Goal: Information Seeking & Learning: Learn about a topic

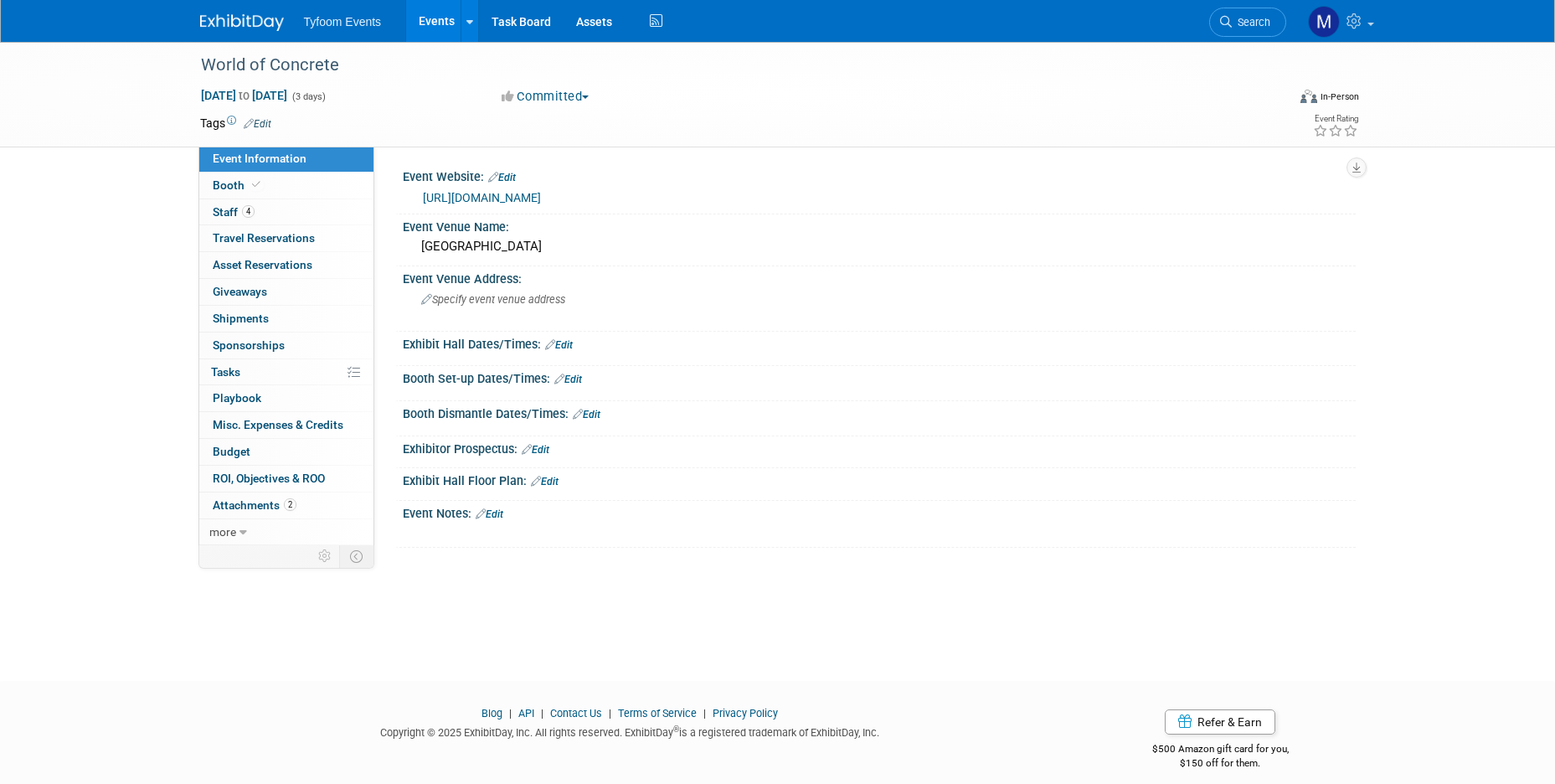
click at [425, 19] on link "Events" at bounding box center [436, 20] width 61 height 42
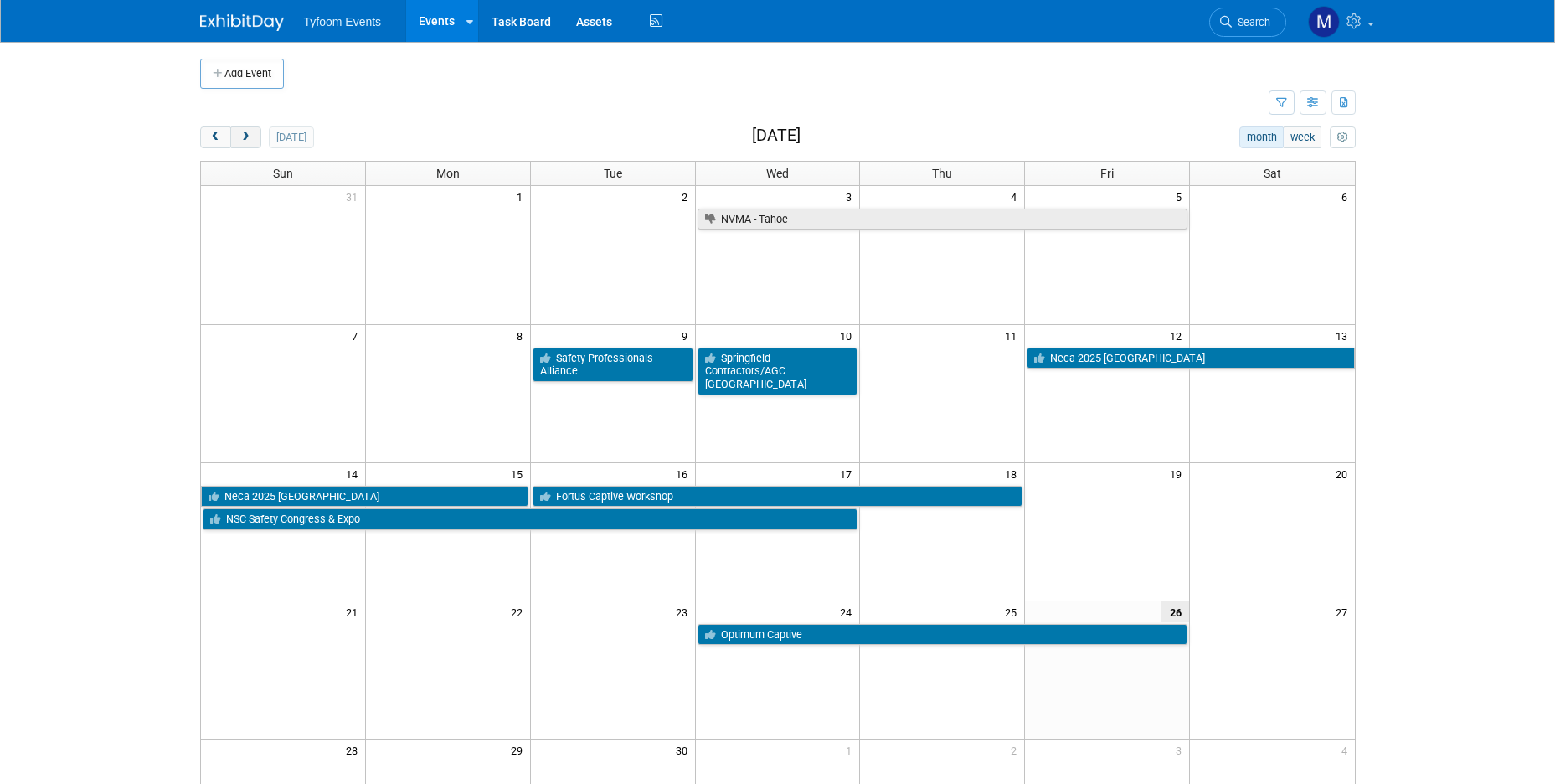
click at [250, 133] on span "next" at bounding box center [246, 137] width 12 height 11
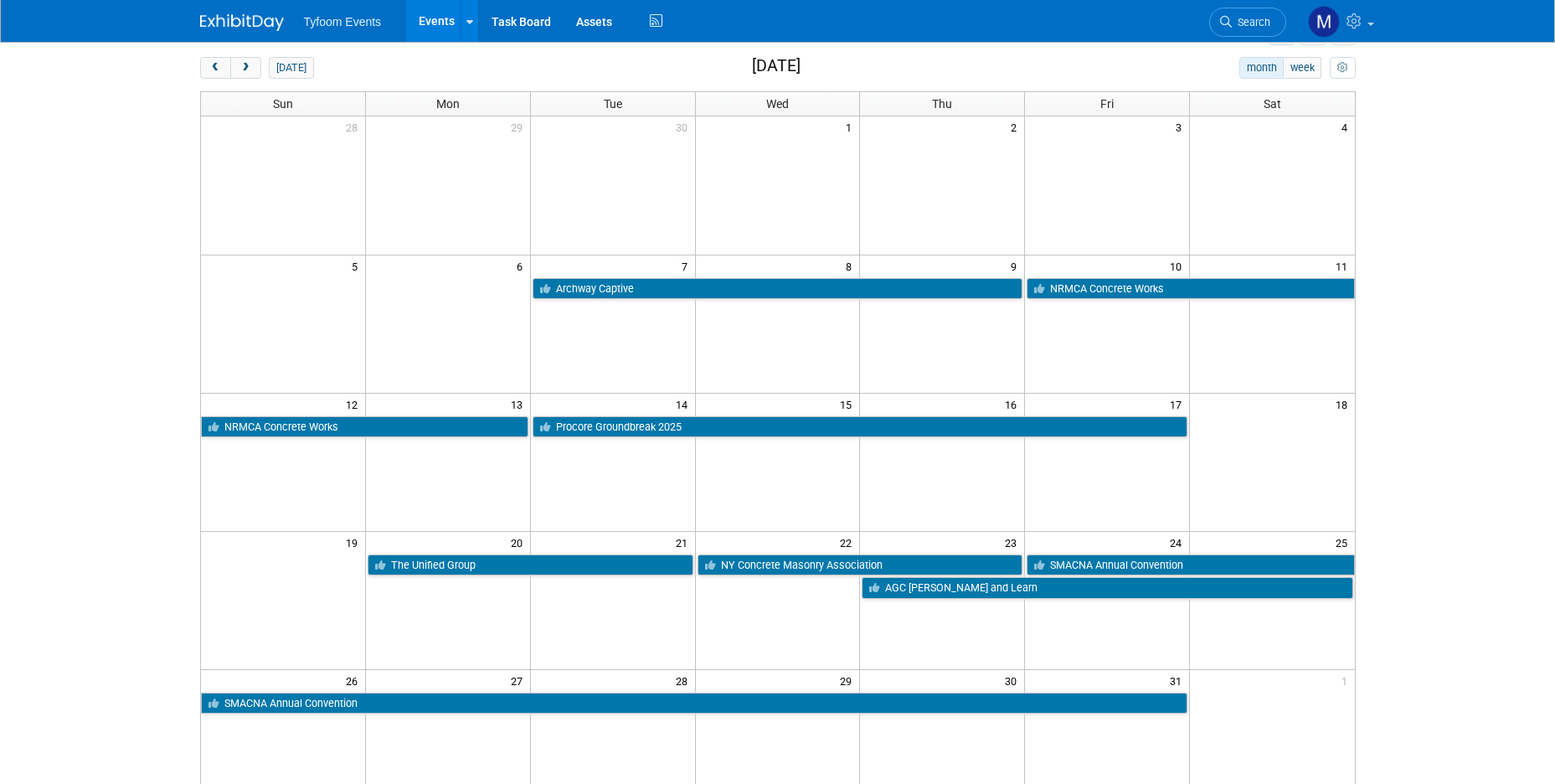
scroll to position [58, 0]
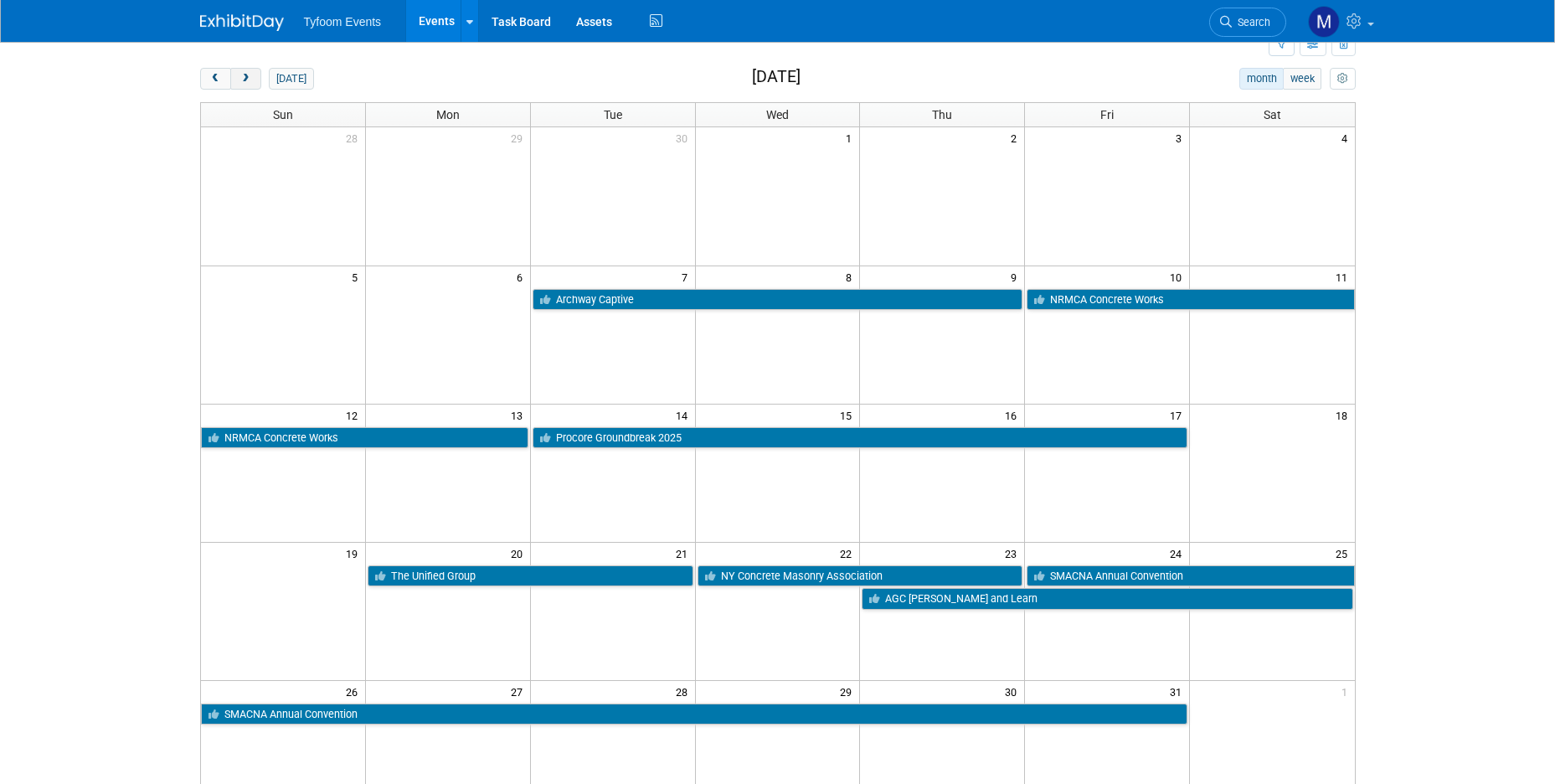
click at [245, 71] on button "next" at bounding box center [245, 79] width 31 height 22
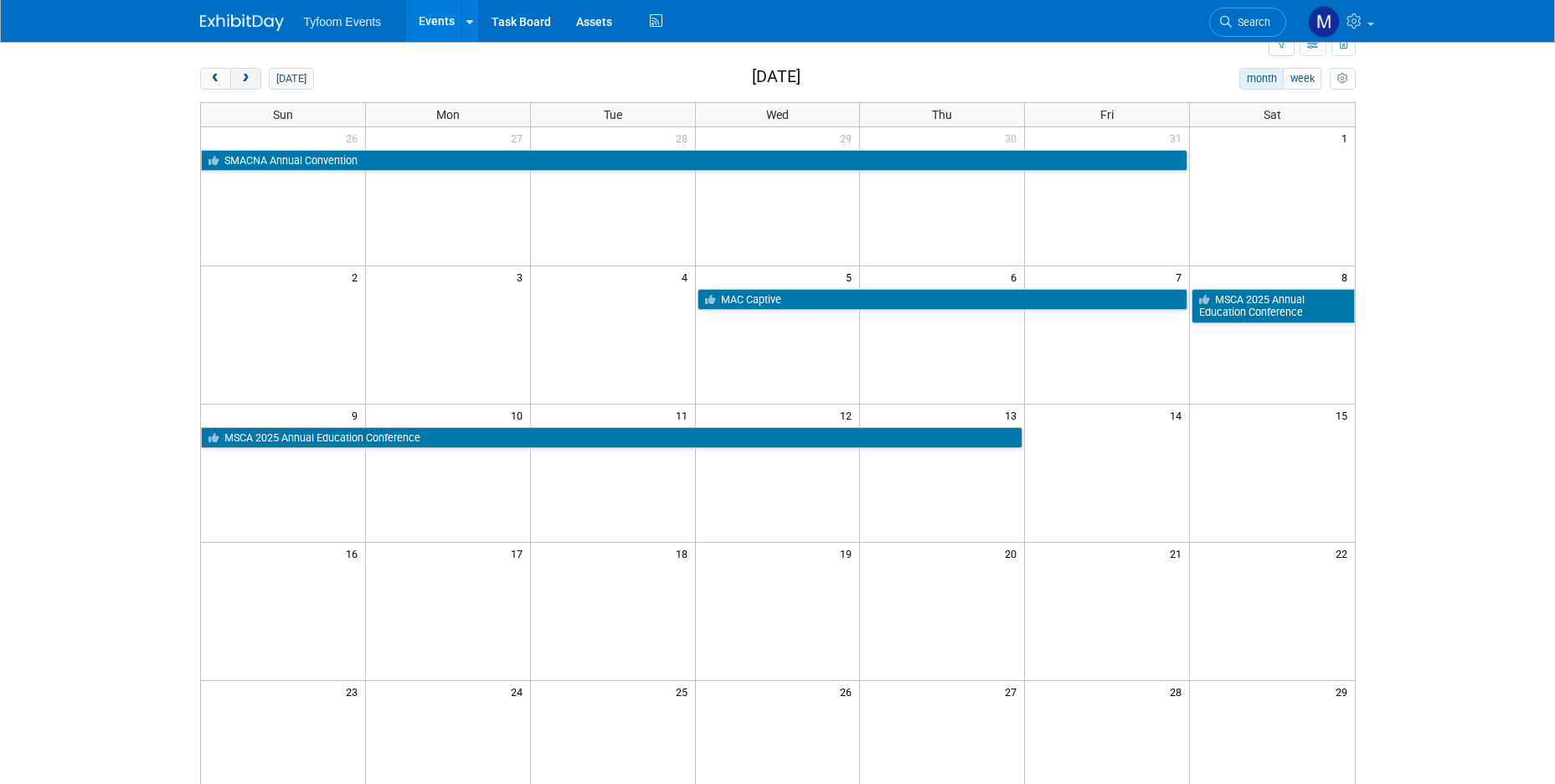
click at [242, 73] on span "next" at bounding box center [246, 79] width 12 height 11
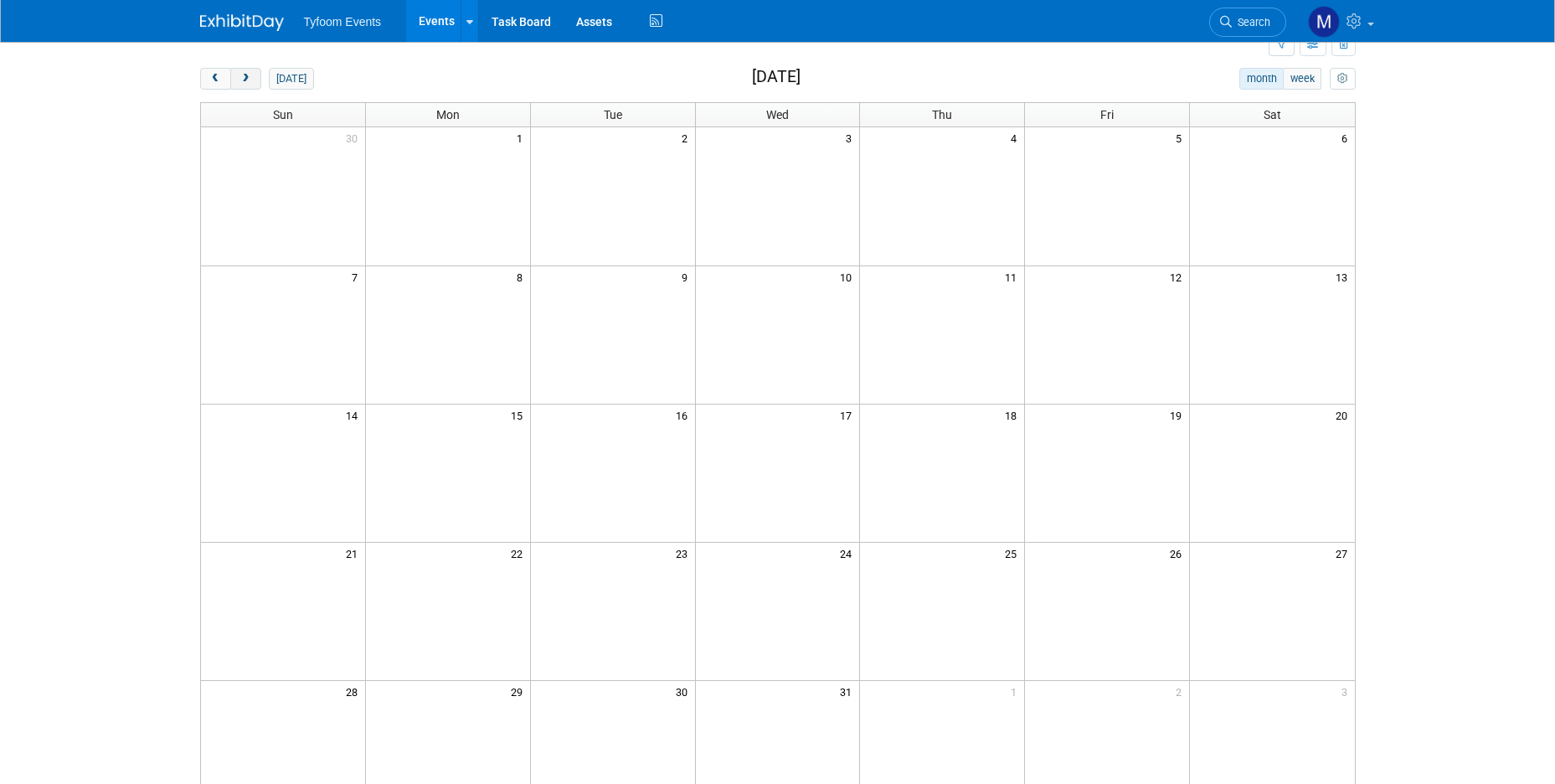
click at [242, 76] on span "next" at bounding box center [246, 79] width 12 height 11
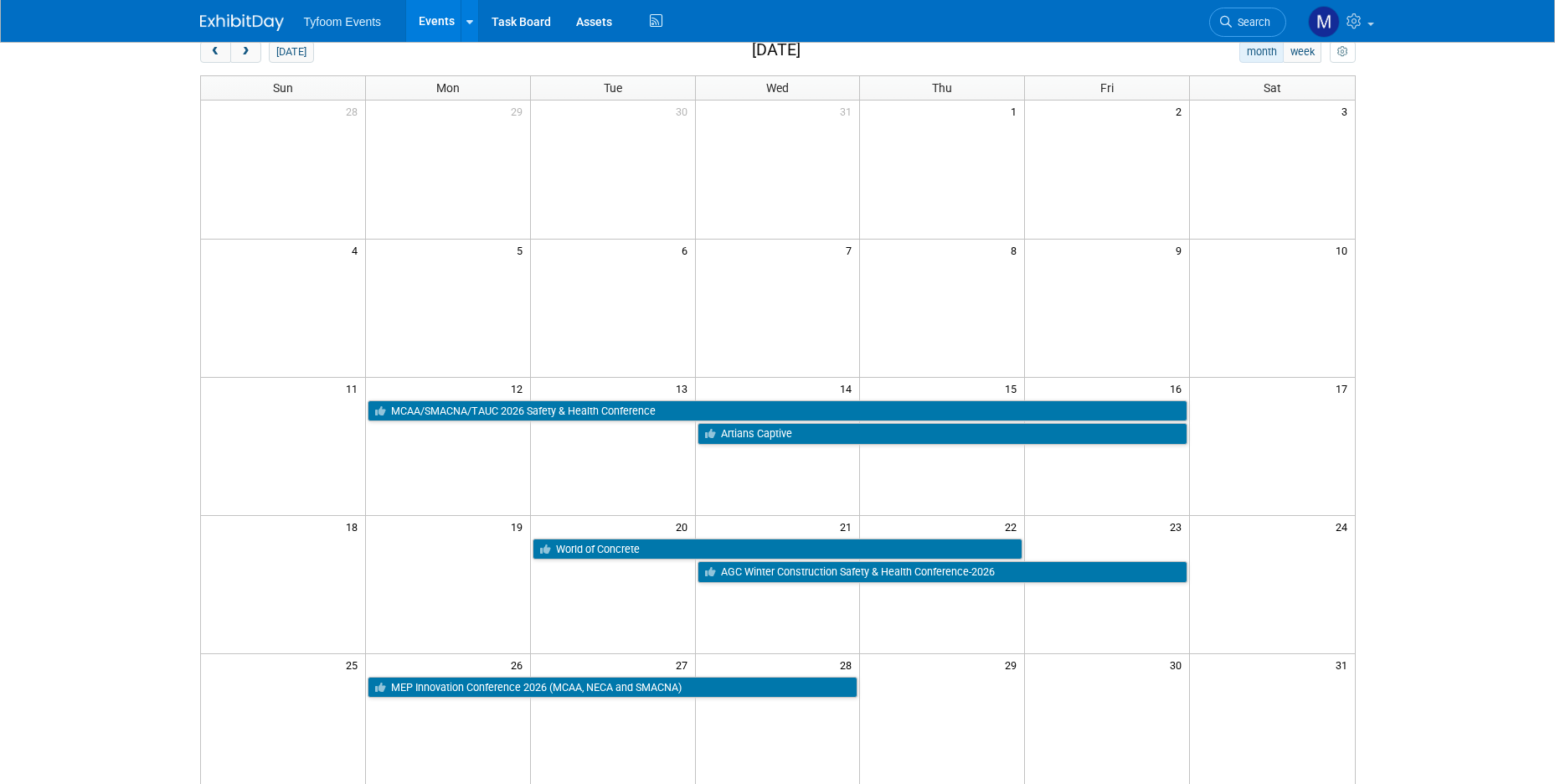
scroll to position [74, 0]
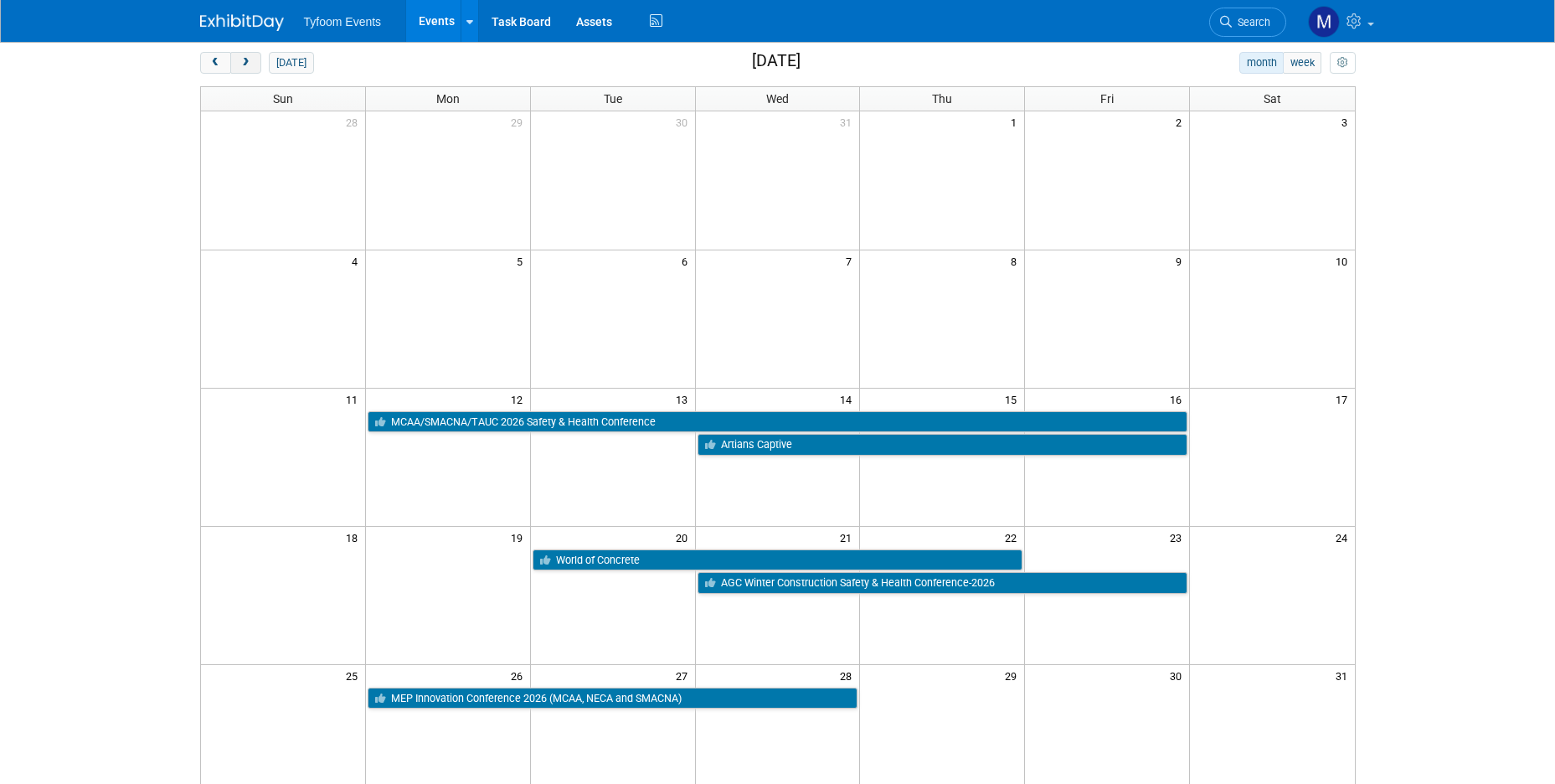
click at [251, 58] on span "next" at bounding box center [246, 63] width 12 height 11
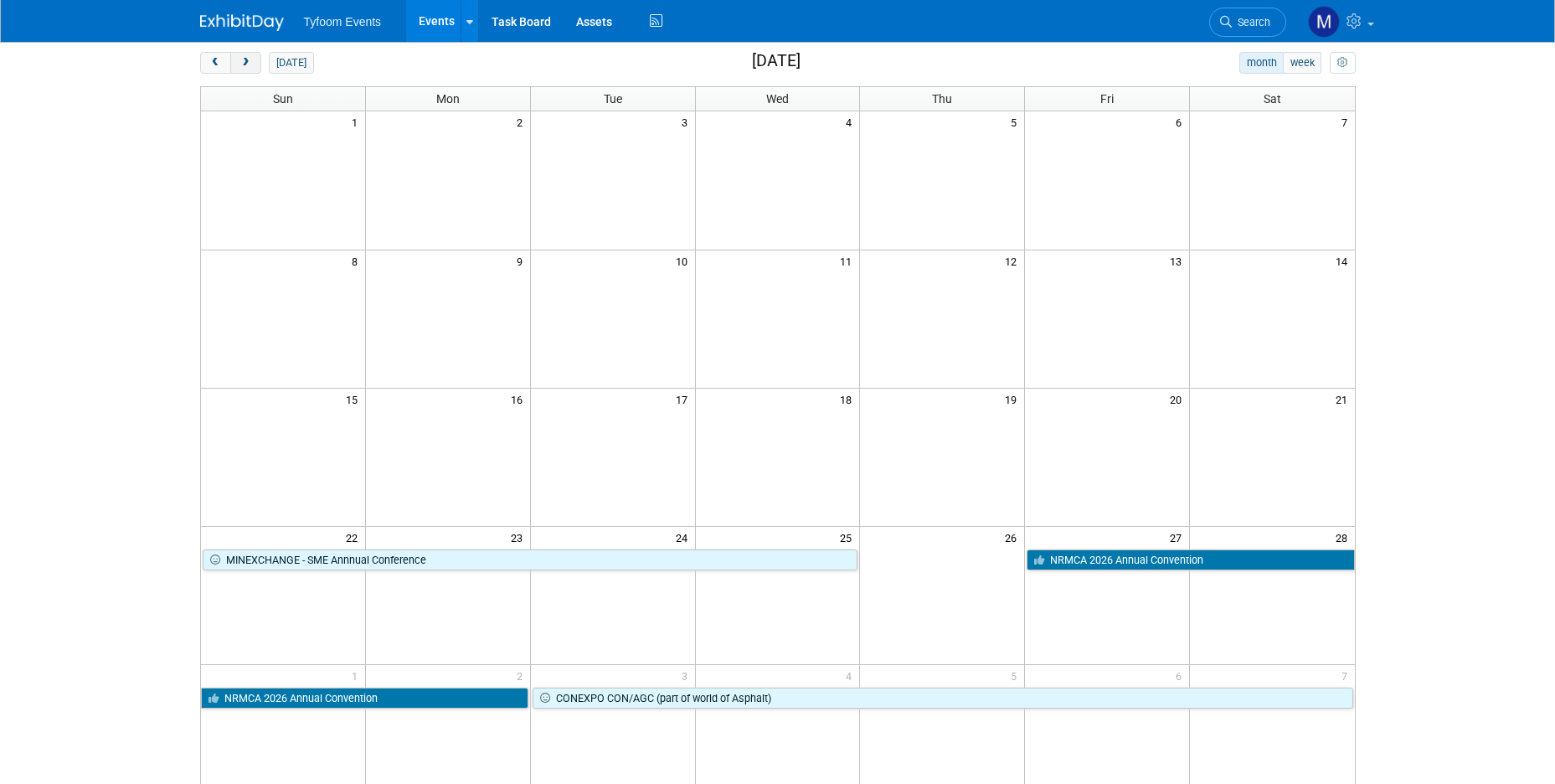
click at [245, 59] on span "next" at bounding box center [246, 63] width 12 height 11
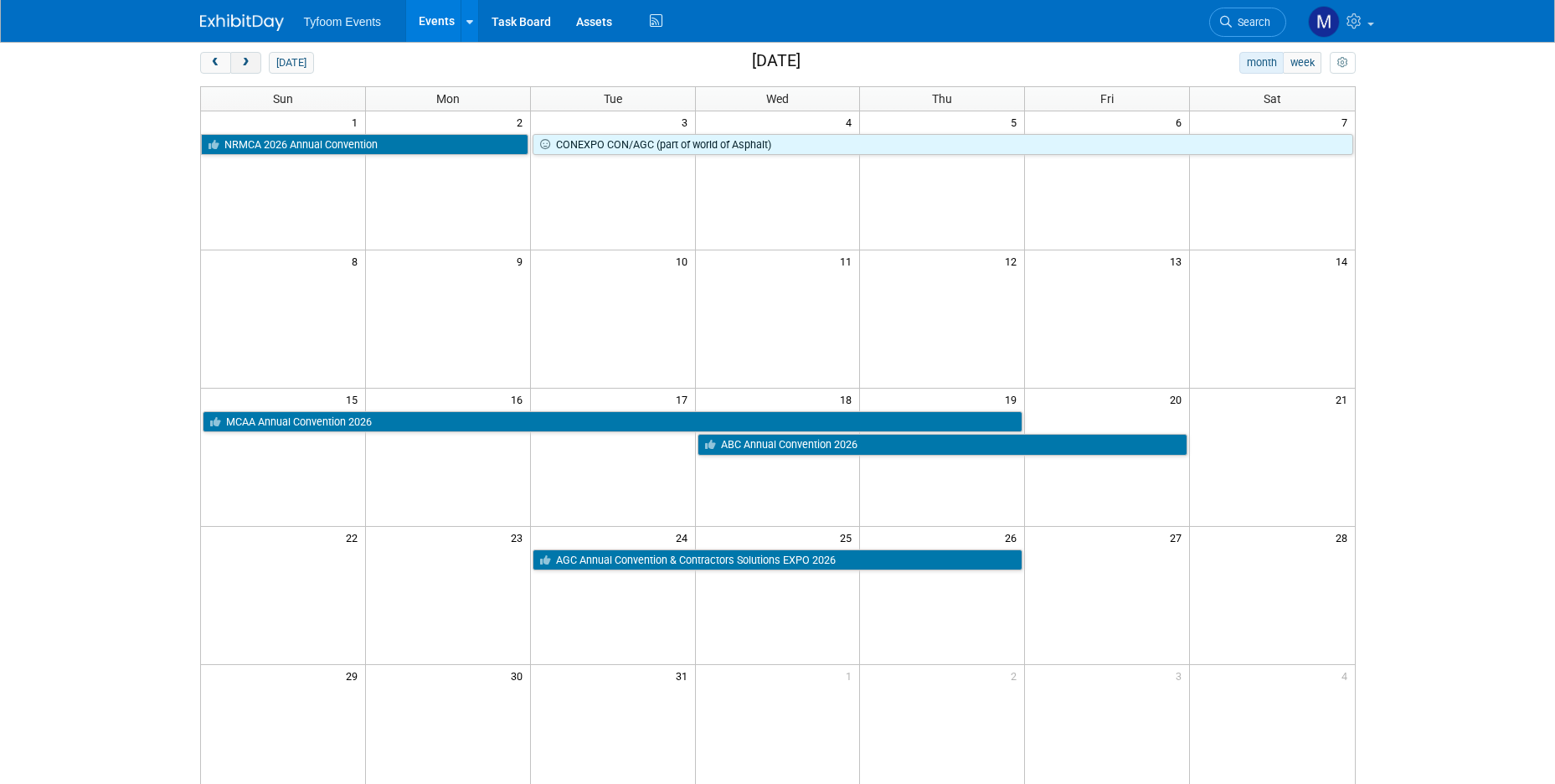
click at [248, 58] on span "next" at bounding box center [246, 63] width 12 height 11
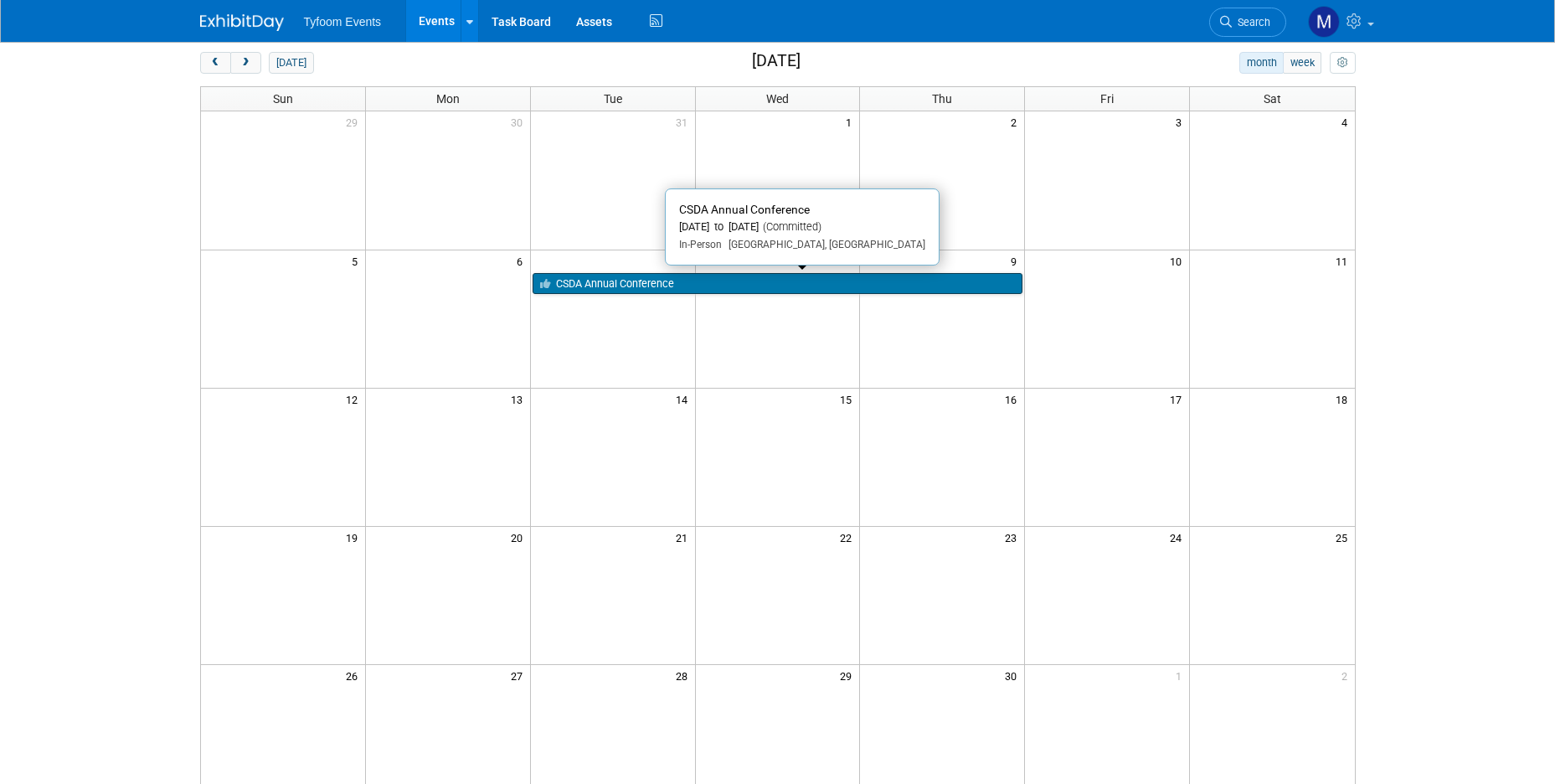
click at [651, 284] on link "CSDA Annual Conference" at bounding box center [778, 283] width 490 height 22
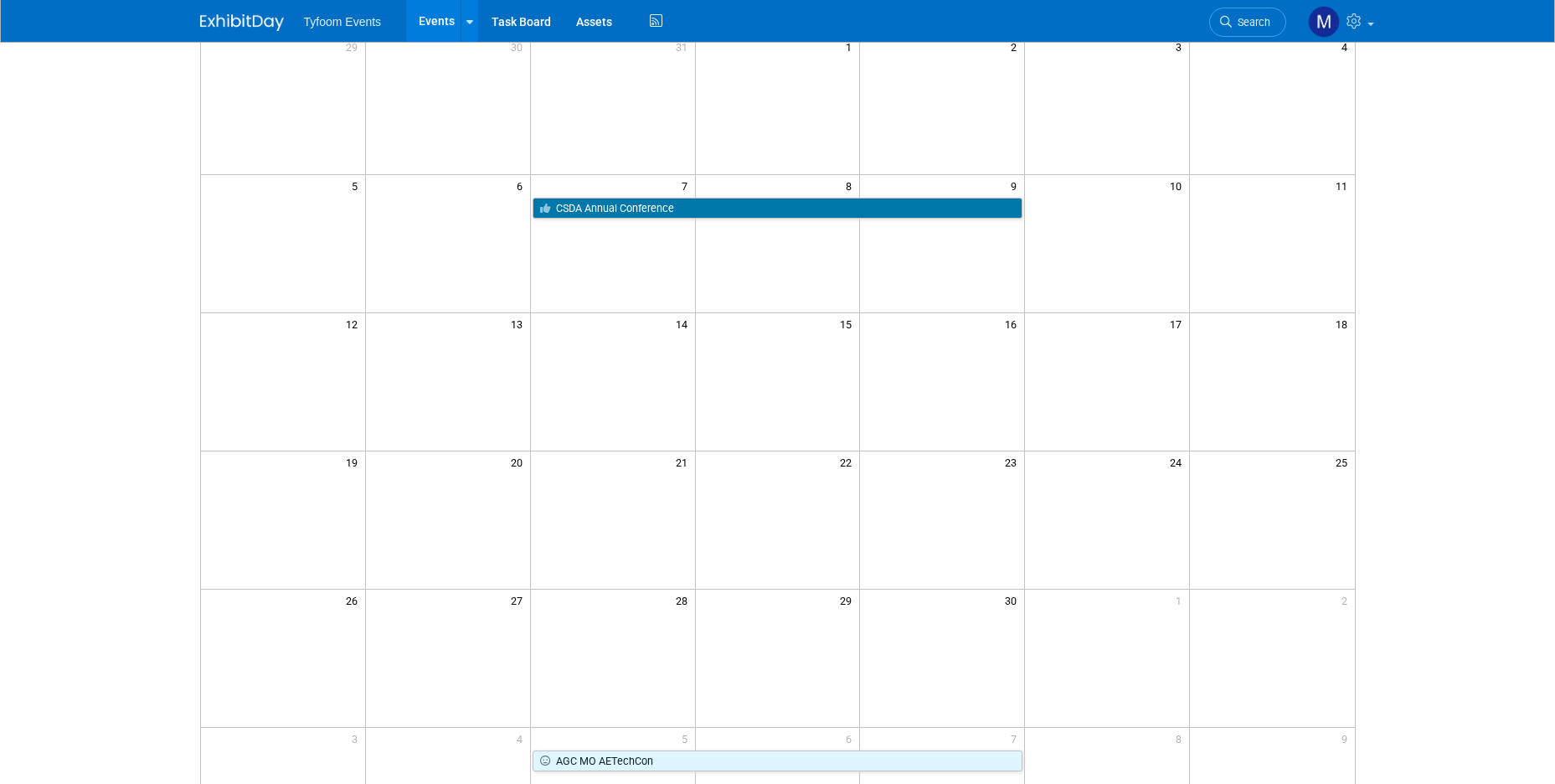
scroll to position [0, 0]
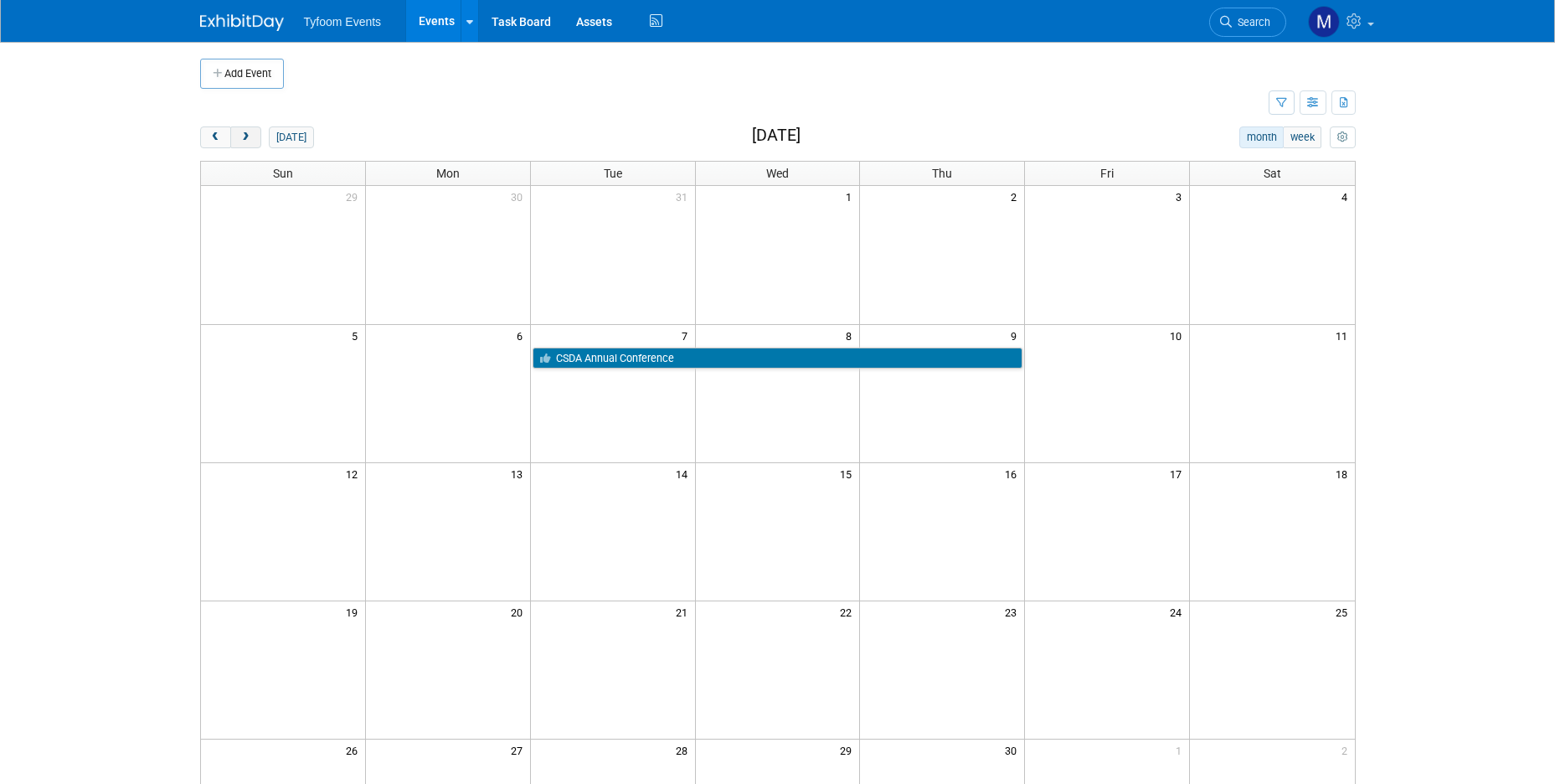
click at [245, 134] on span "next" at bounding box center [246, 137] width 12 height 11
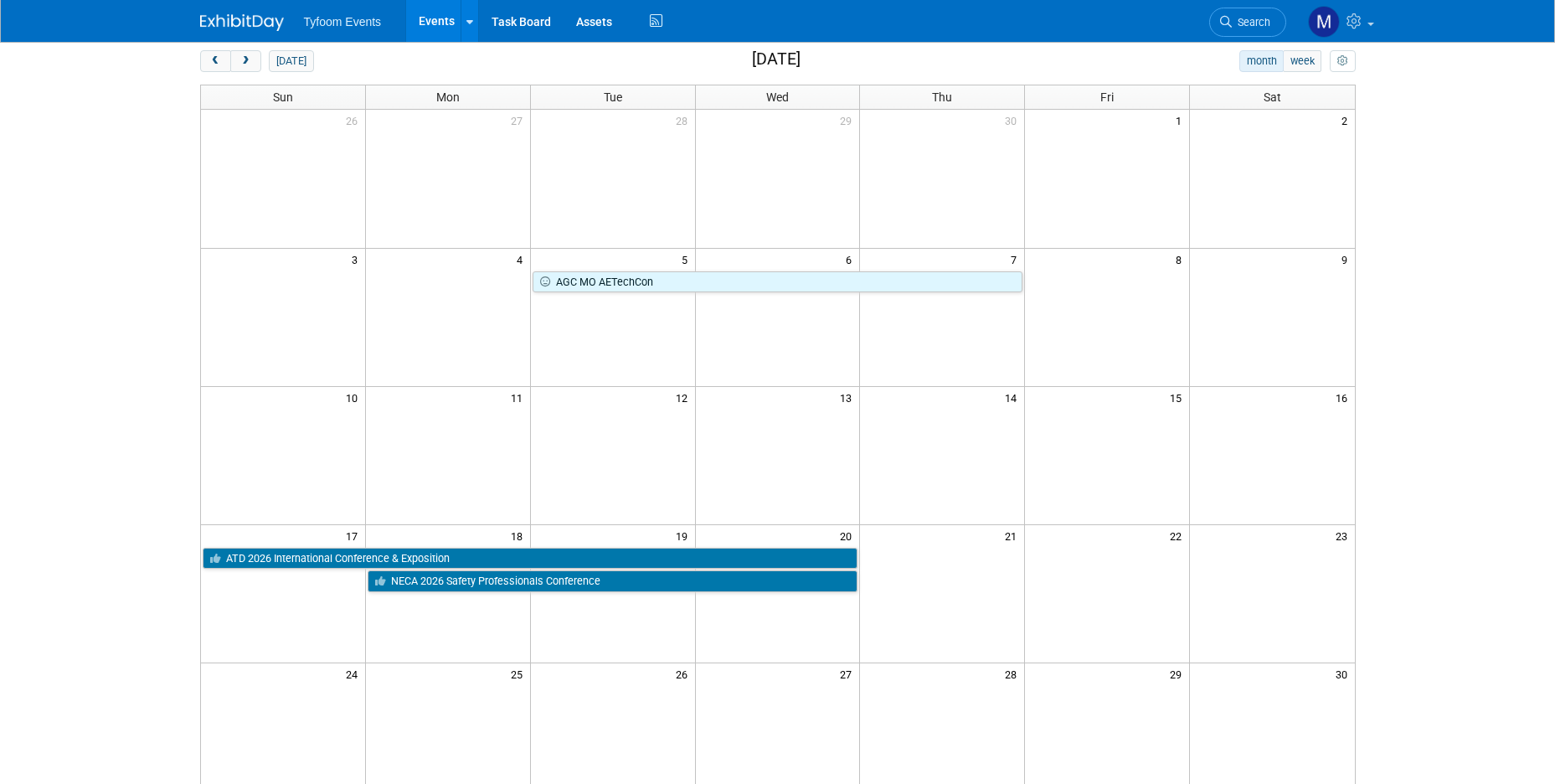
scroll to position [142, 0]
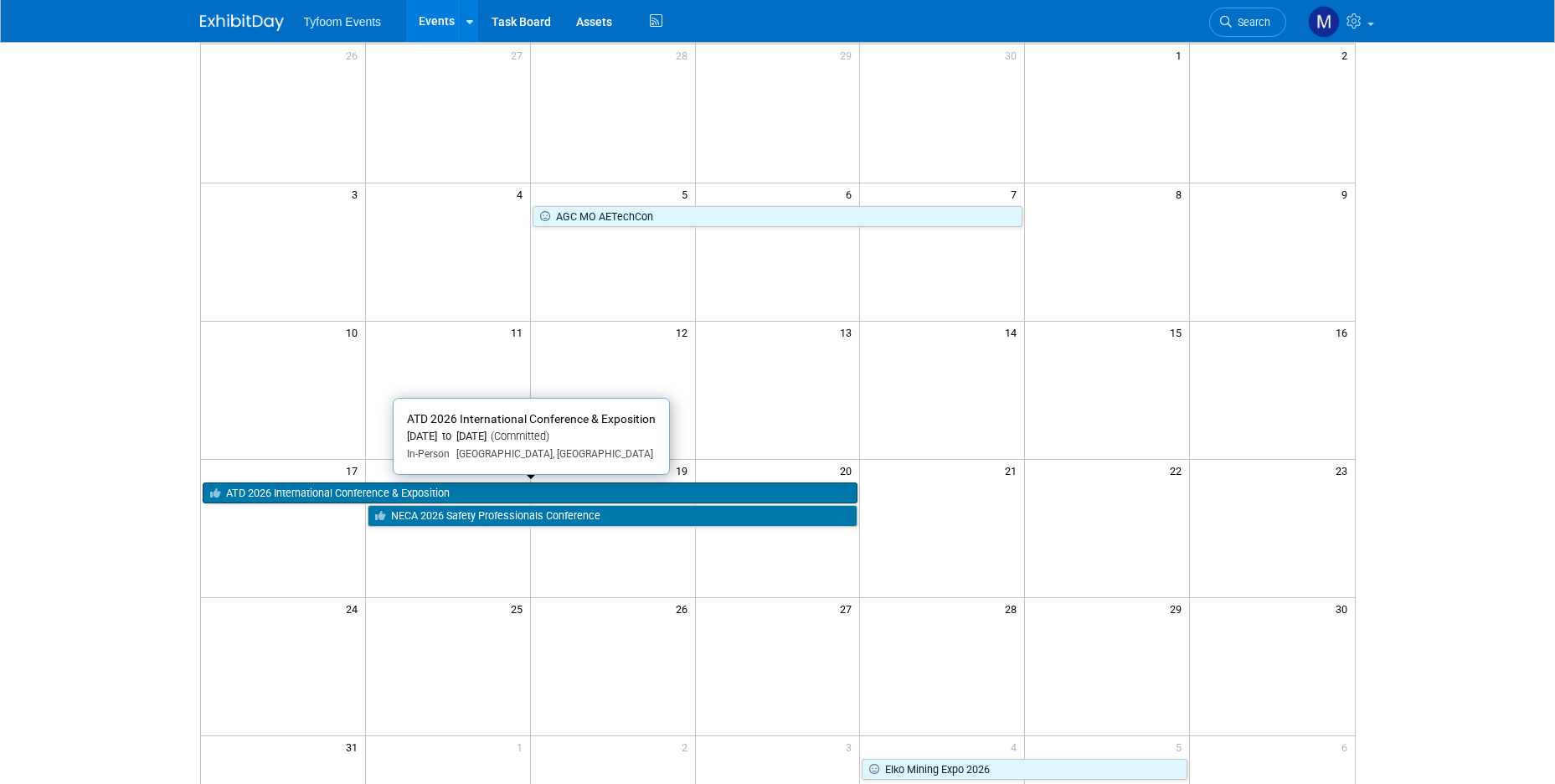
click at [551, 488] on link "ATD 2026 International Conference & Exposition" at bounding box center [530, 493] width 656 height 22
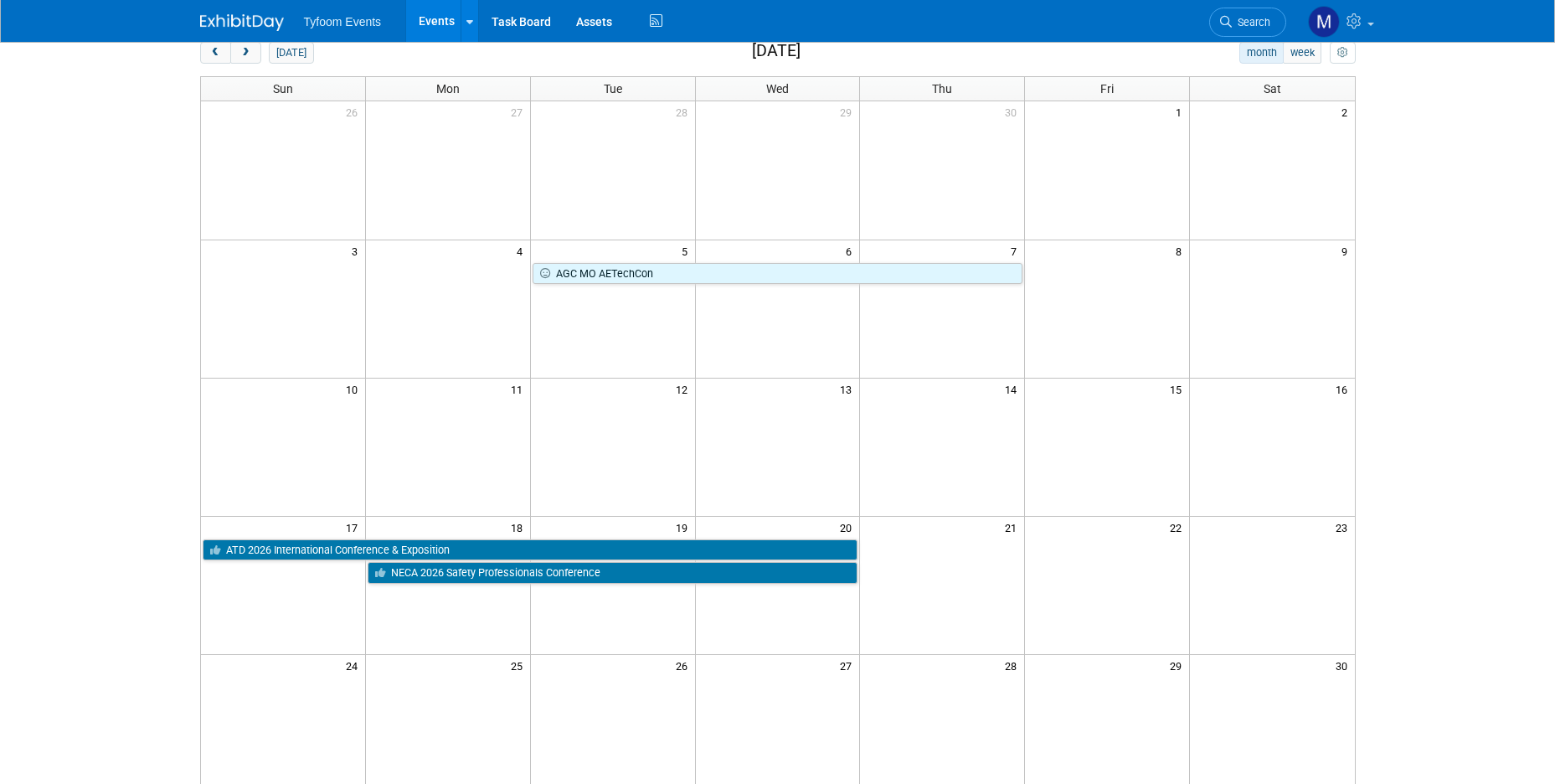
scroll to position [0, 0]
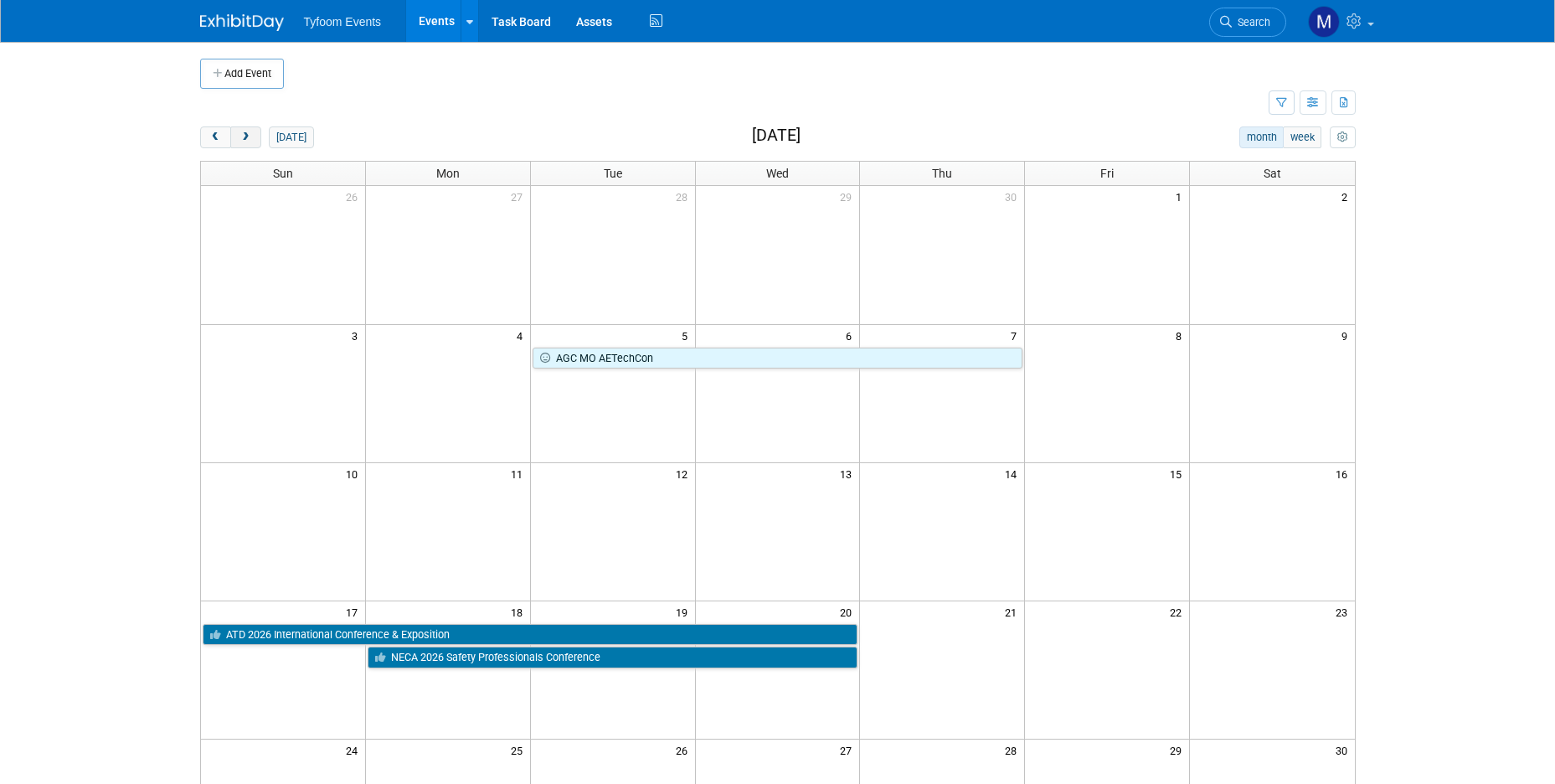
click at [256, 134] on button "next" at bounding box center [245, 137] width 31 height 22
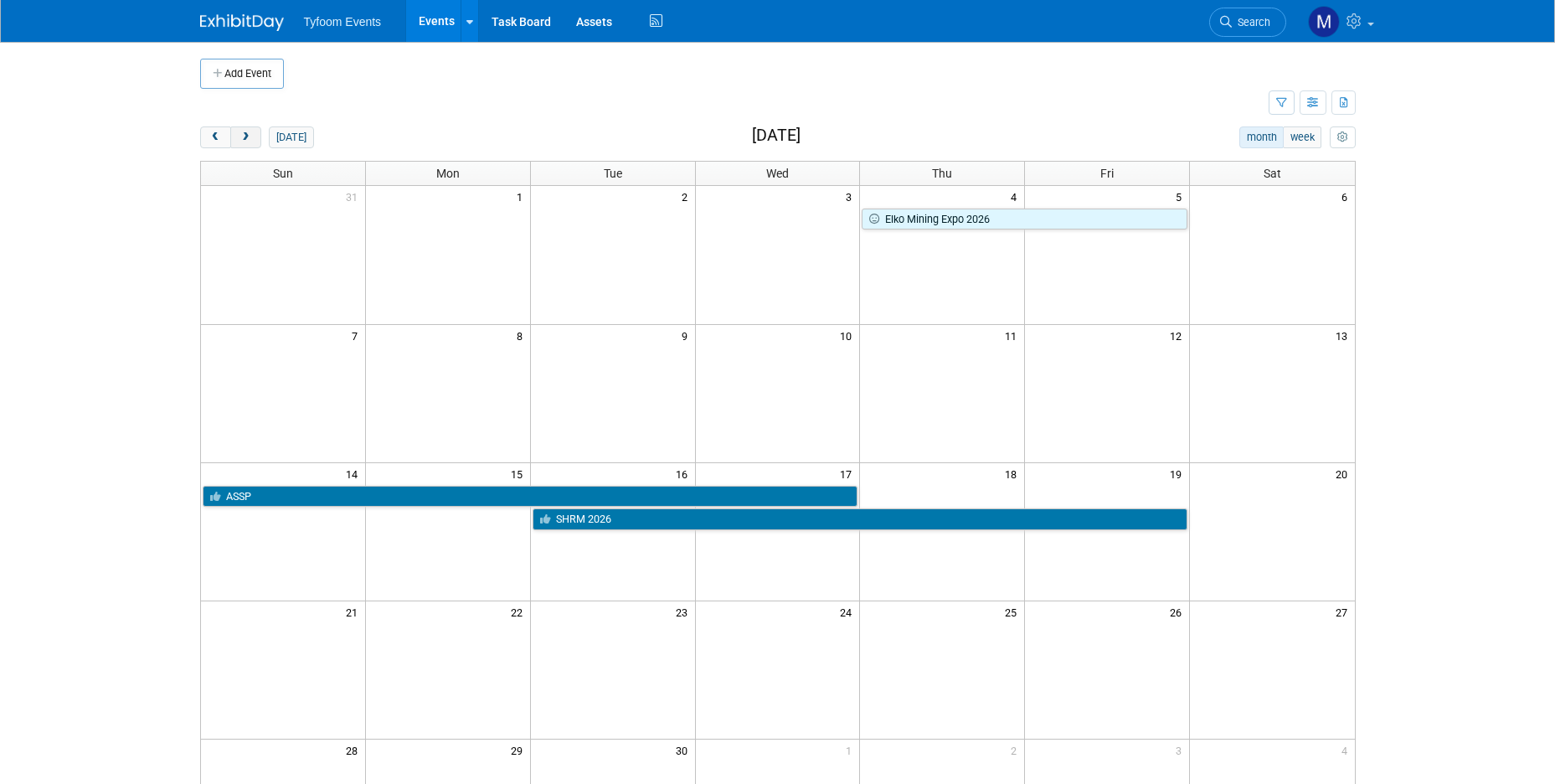
click at [244, 134] on span "next" at bounding box center [246, 137] width 12 height 11
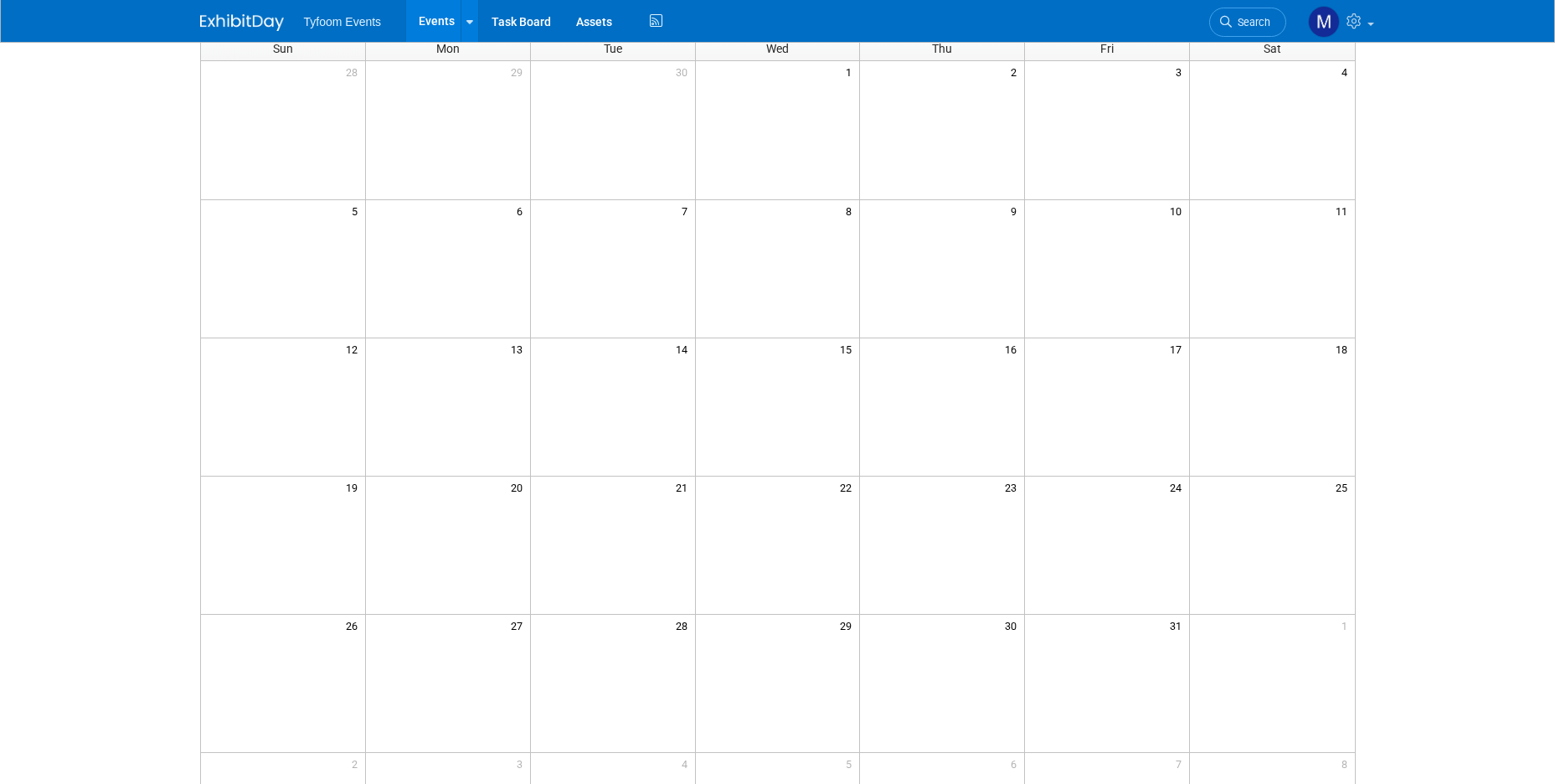
scroll to position [39, 0]
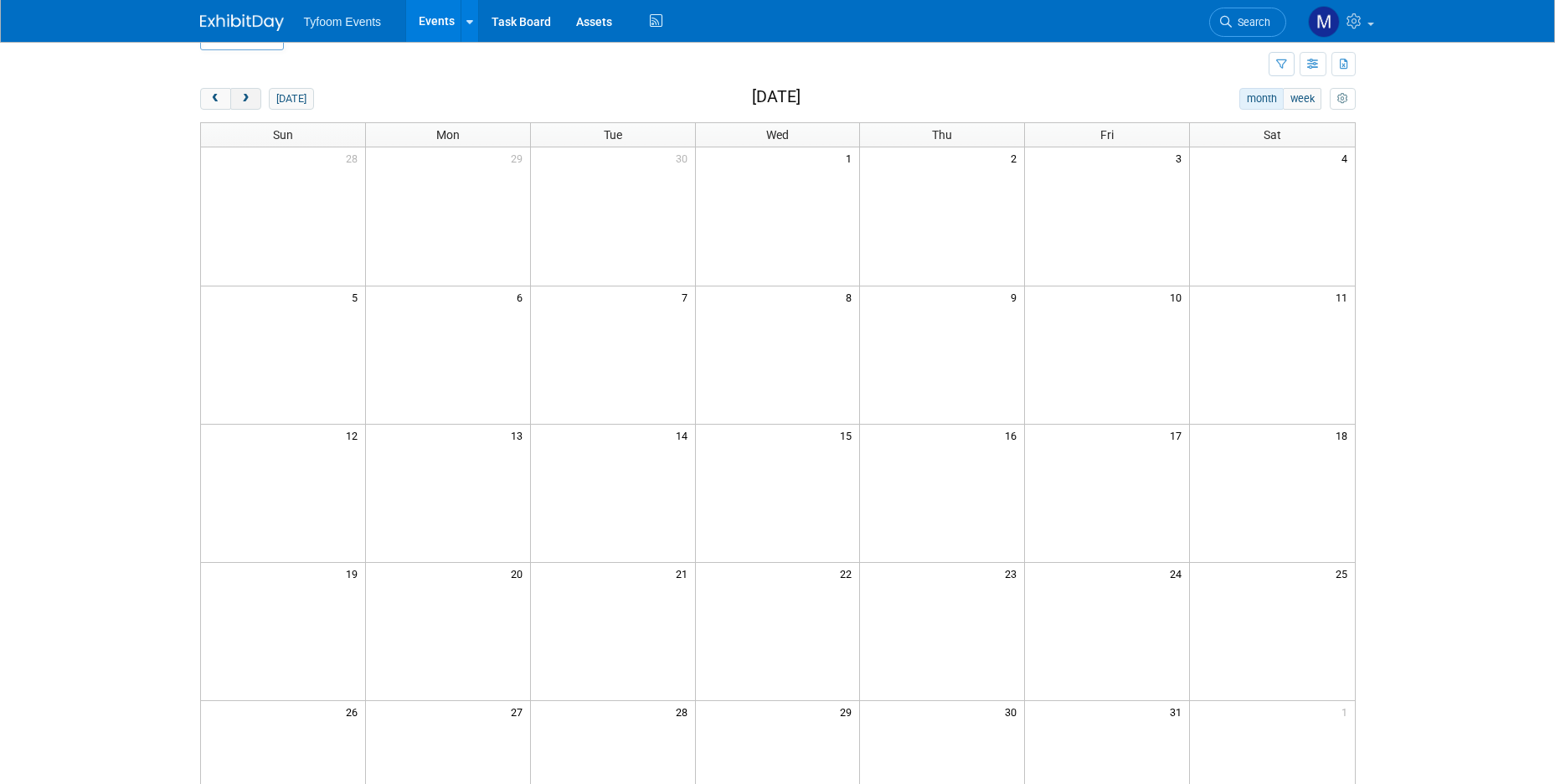
click at [252, 96] on button "next" at bounding box center [245, 98] width 31 height 22
click at [252, 96] on button "next" at bounding box center [245, 98] width 31 height 22
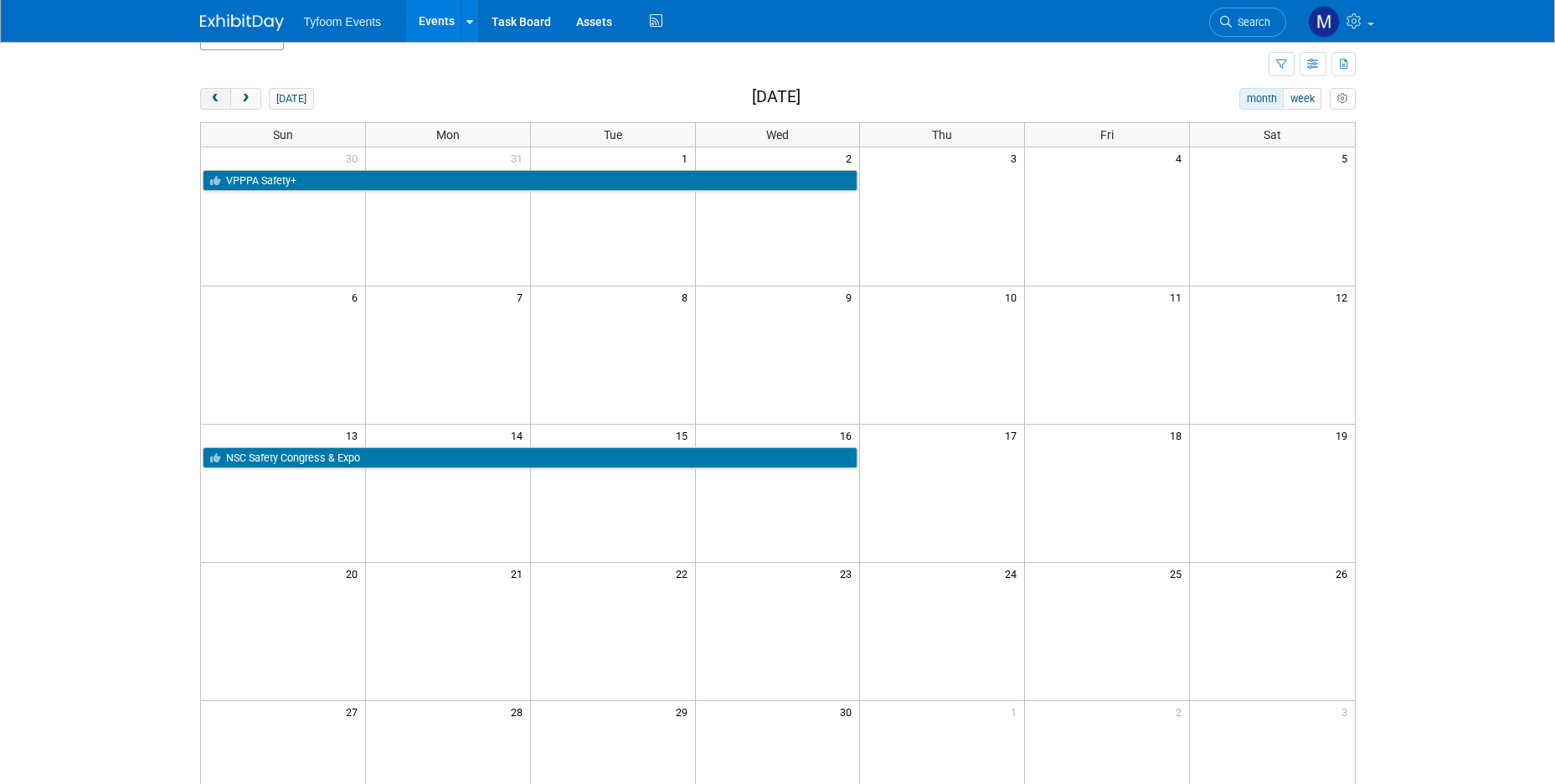
click at [225, 96] on button "prev" at bounding box center [215, 98] width 31 height 22
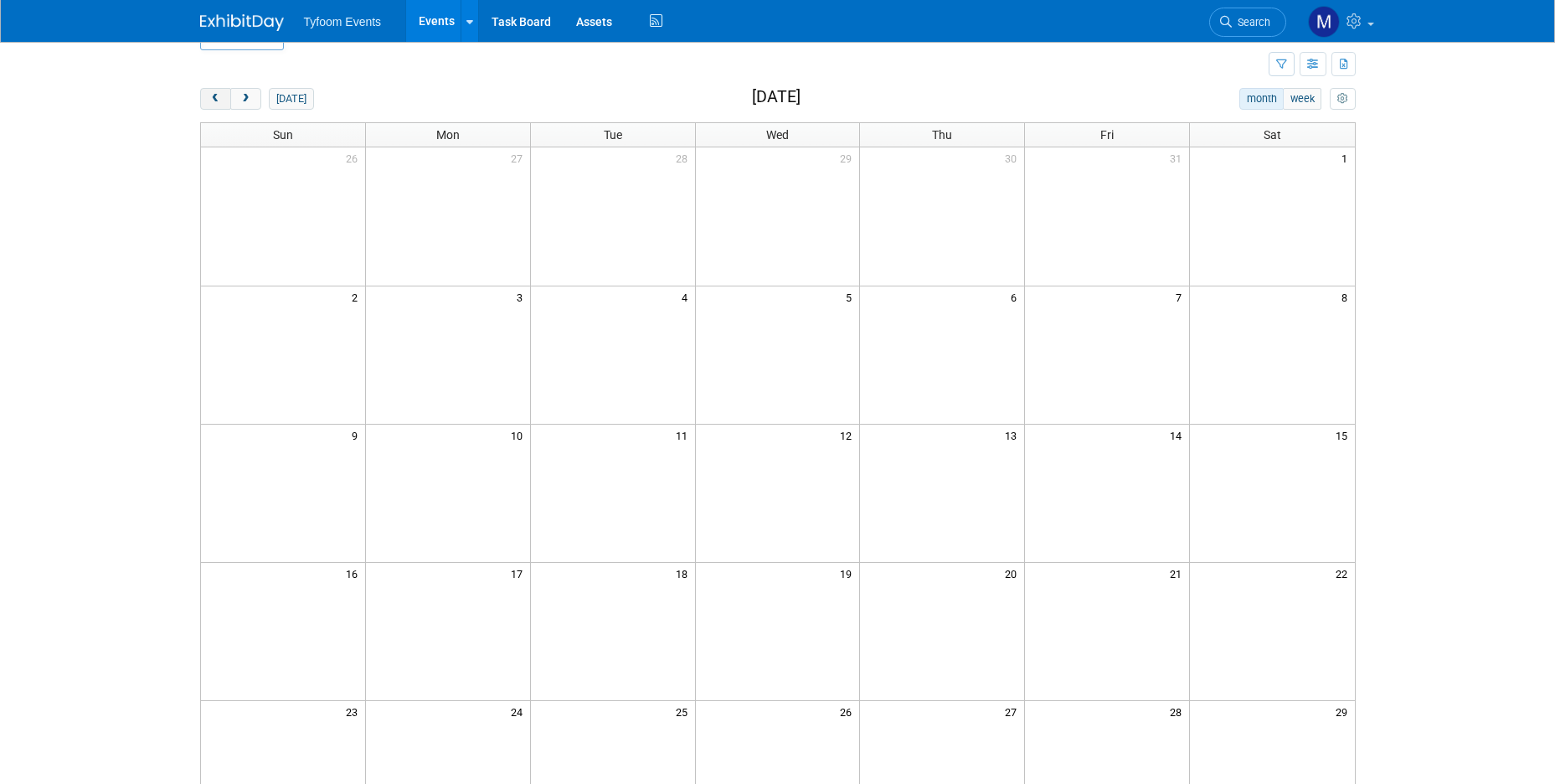
click at [225, 96] on button "prev" at bounding box center [215, 98] width 31 height 22
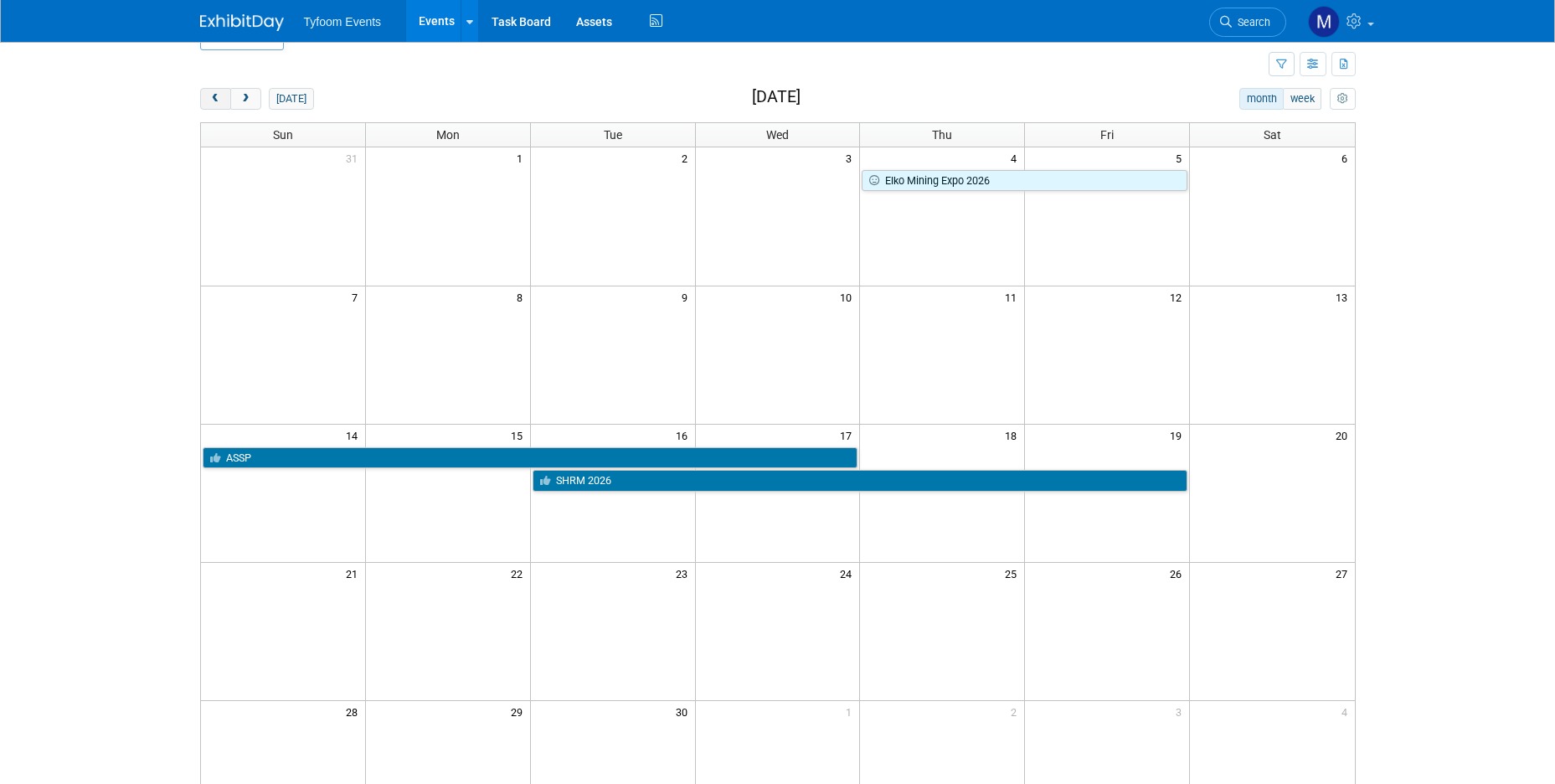
click at [225, 96] on button "prev" at bounding box center [215, 98] width 31 height 22
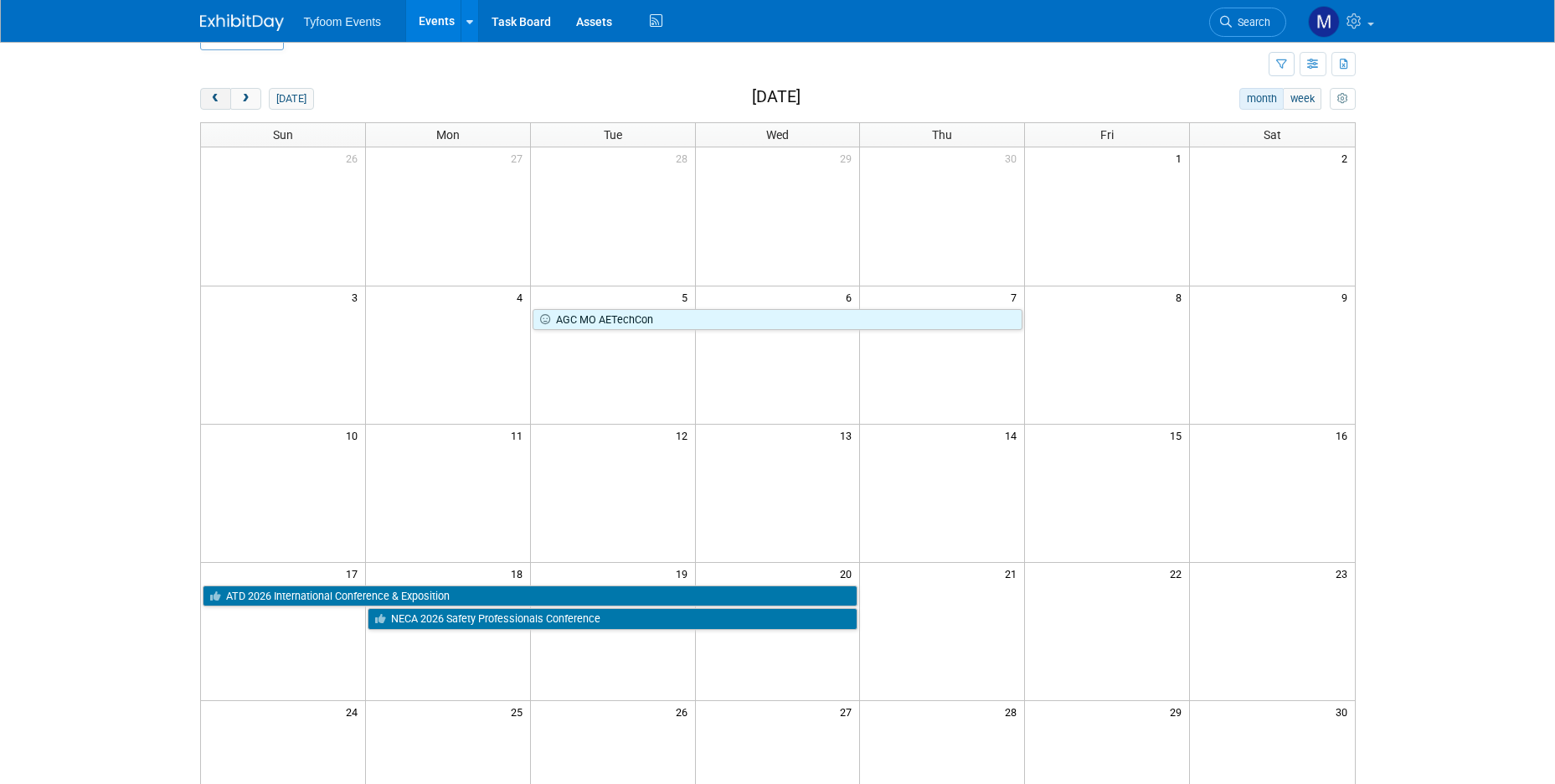
click at [225, 96] on button "prev" at bounding box center [215, 98] width 31 height 22
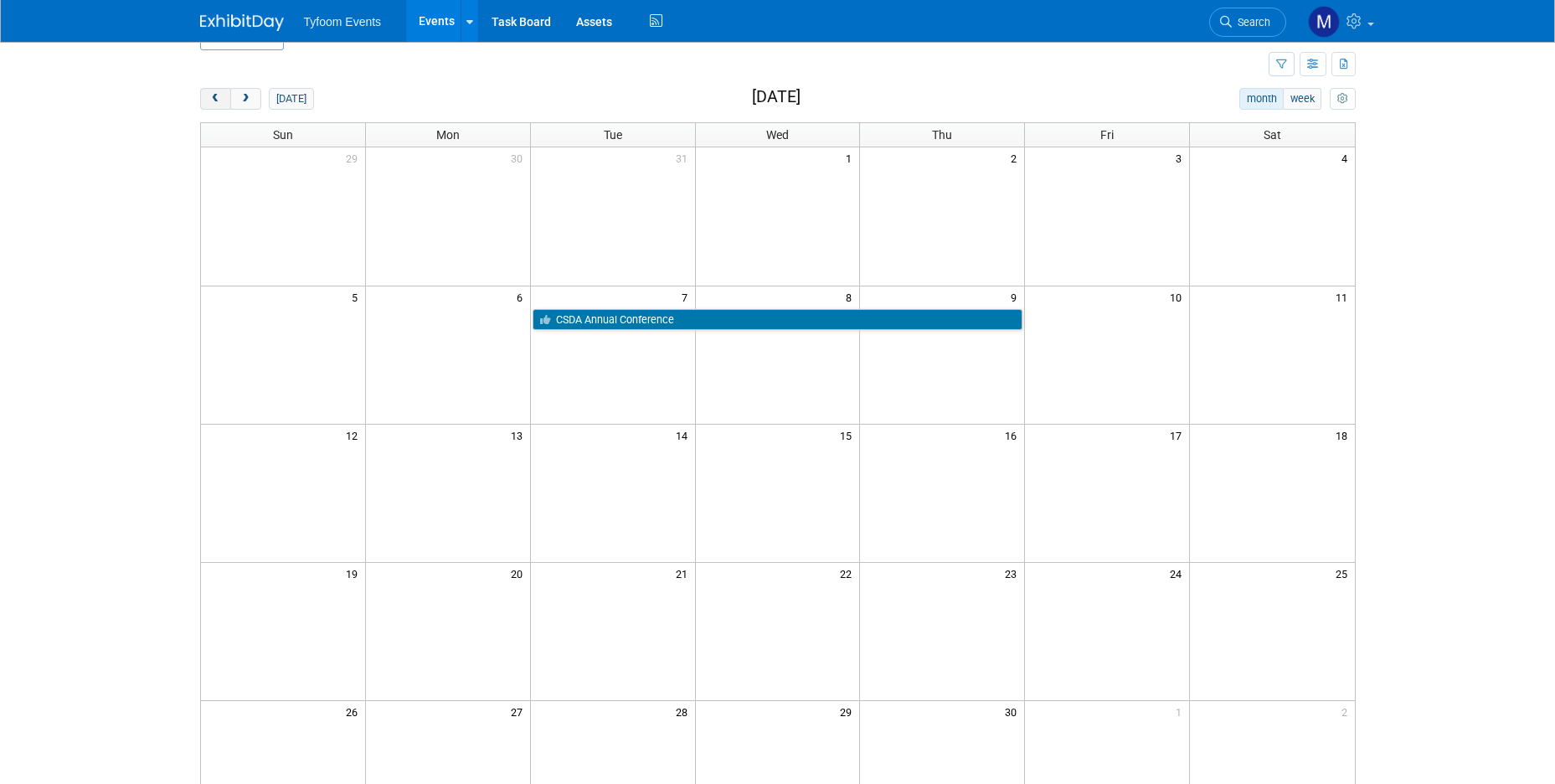
click at [225, 96] on button "prev" at bounding box center [215, 98] width 31 height 22
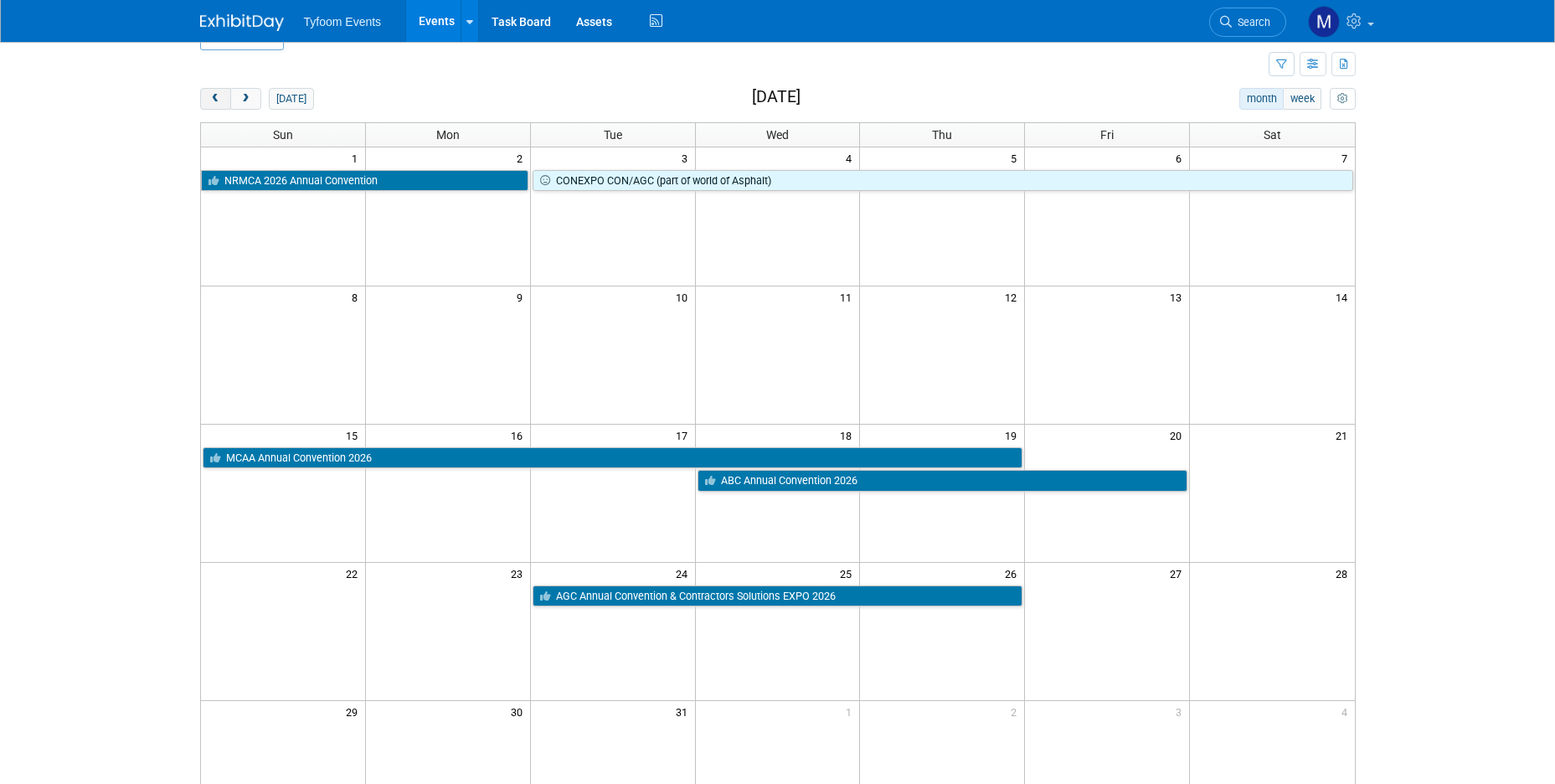
click at [225, 96] on button "prev" at bounding box center [215, 98] width 31 height 22
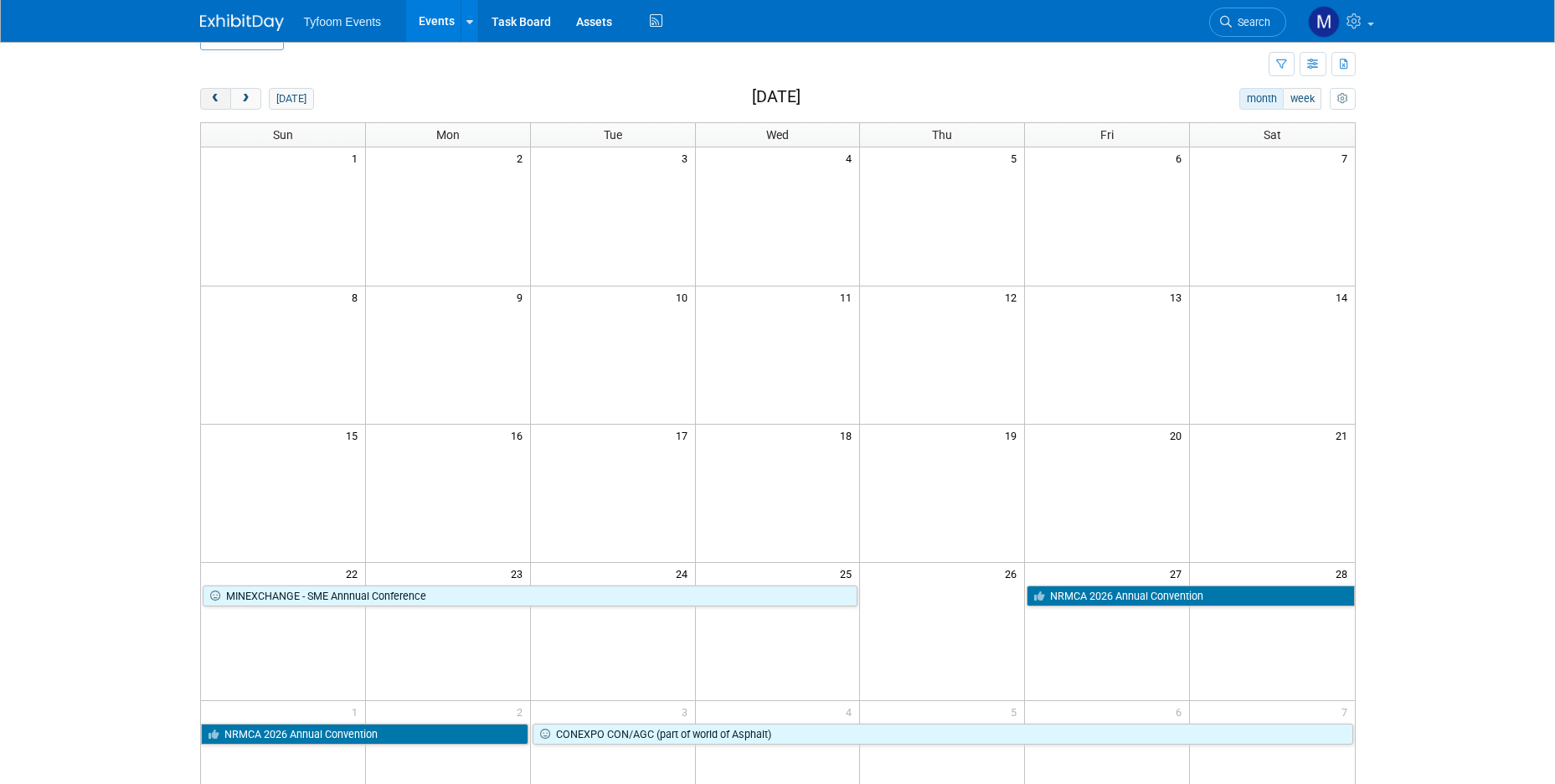
click at [225, 96] on button "prev" at bounding box center [215, 98] width 31 height 22
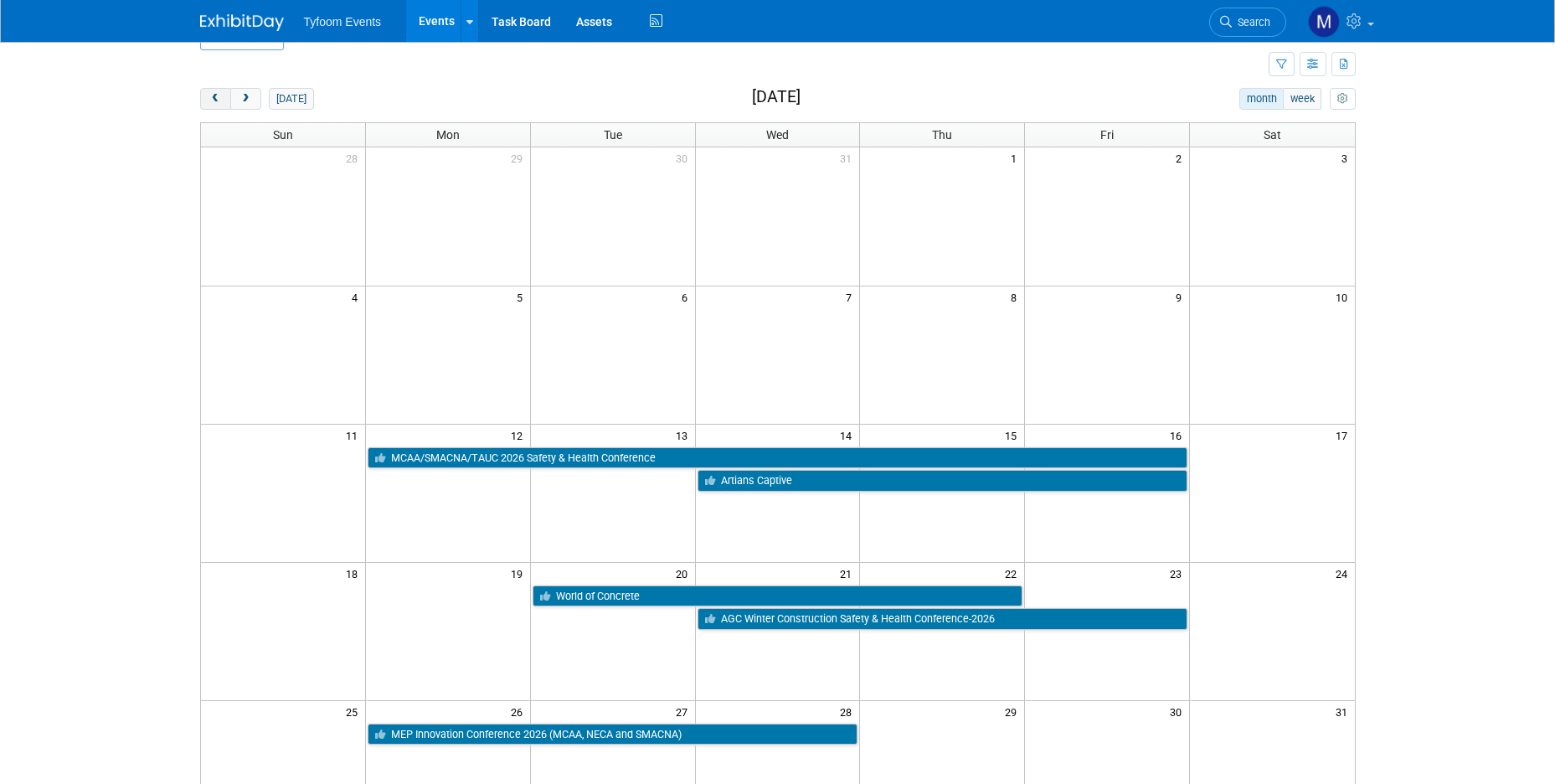
click at [225, 96] on button "prev" at bounding box center [215, 98] width 31 height 22
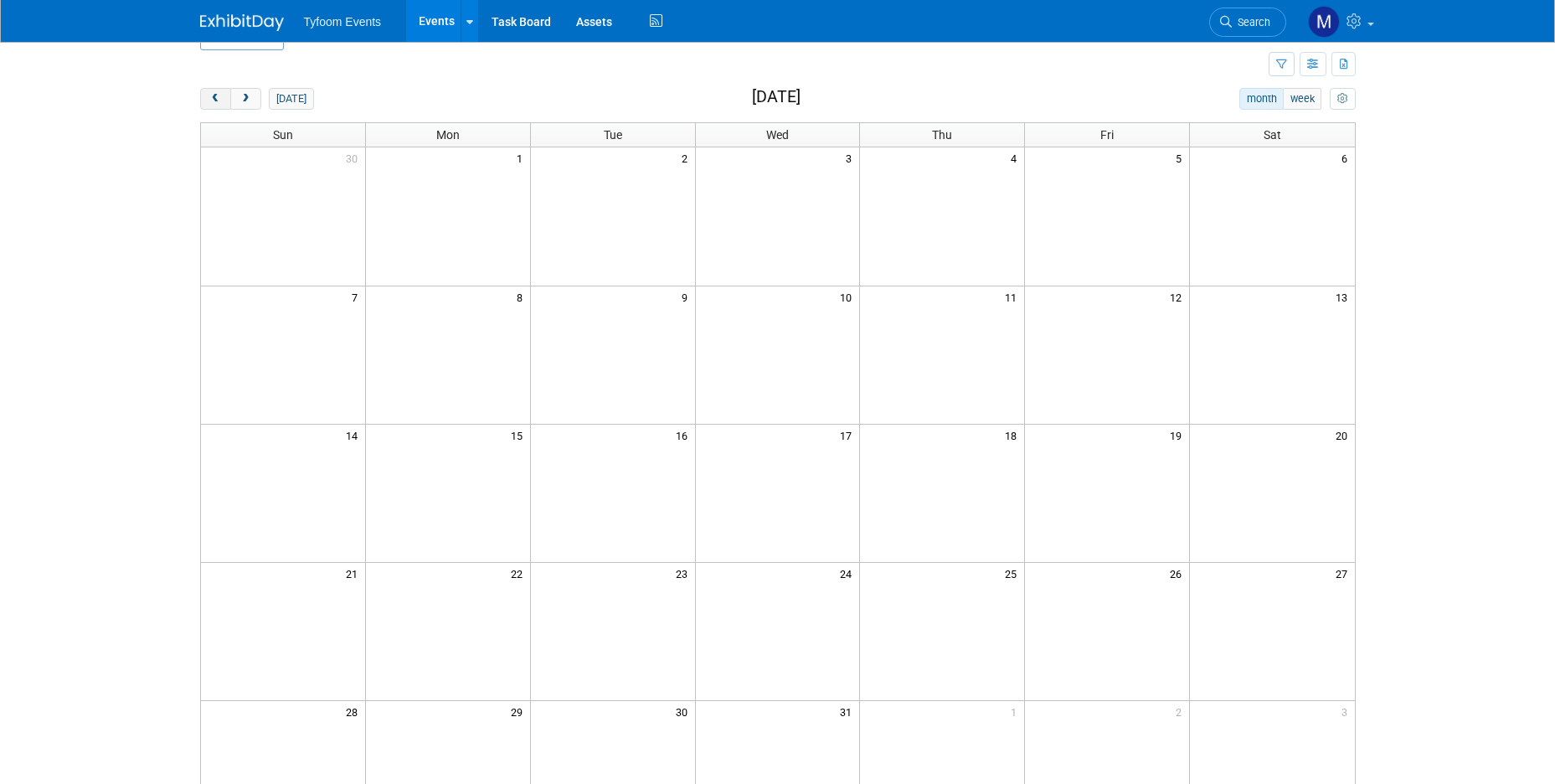
click at [225, 96] on button "prev" at bounding box center [215, 98] width 31 height 22
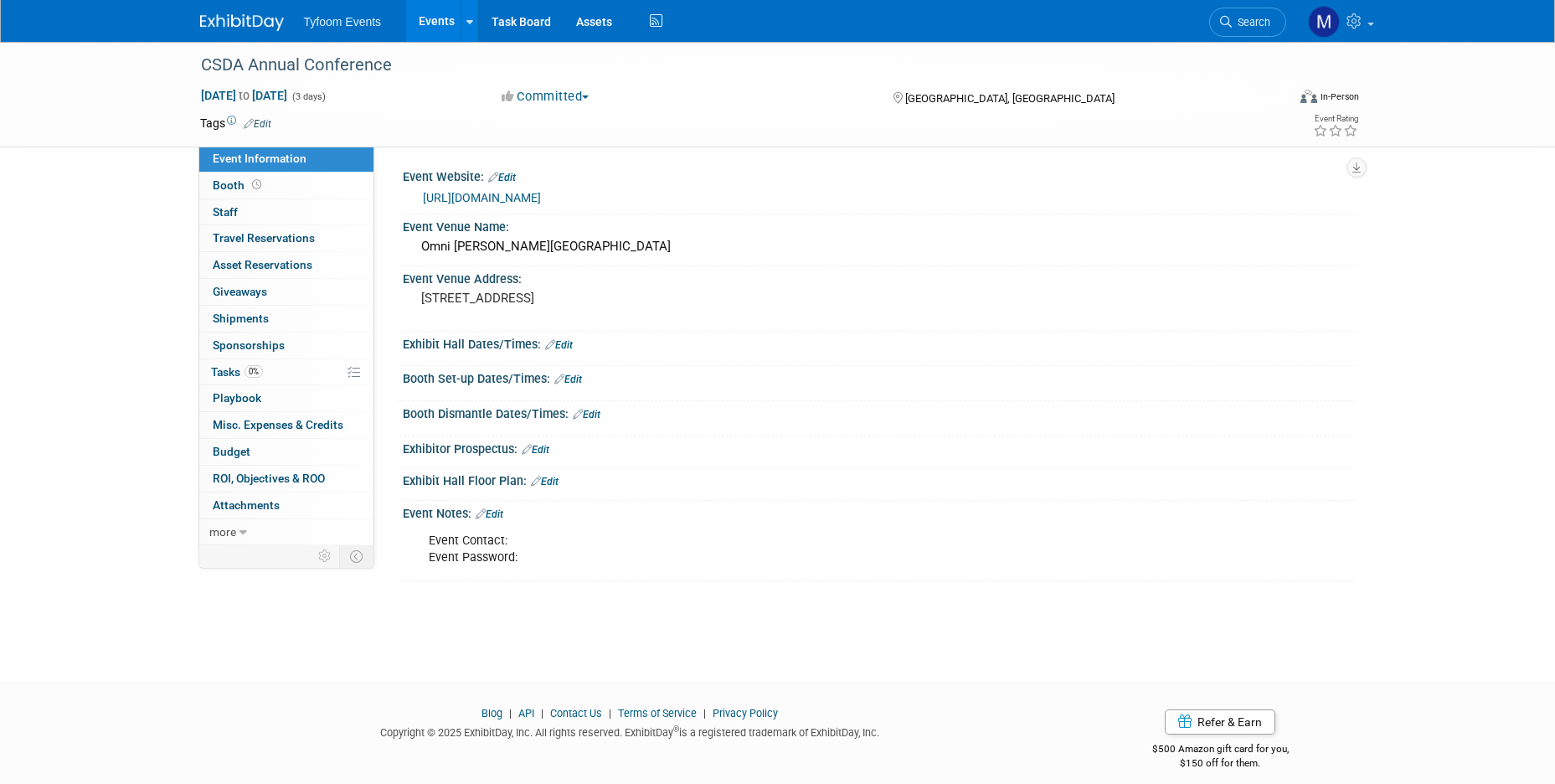
click at [541, 195] on link "https://csda.org/page/annual-conference" at bounding box center [481, 197] width 118 height 13
